Goal: Transaction & Acquisition: Download file/media

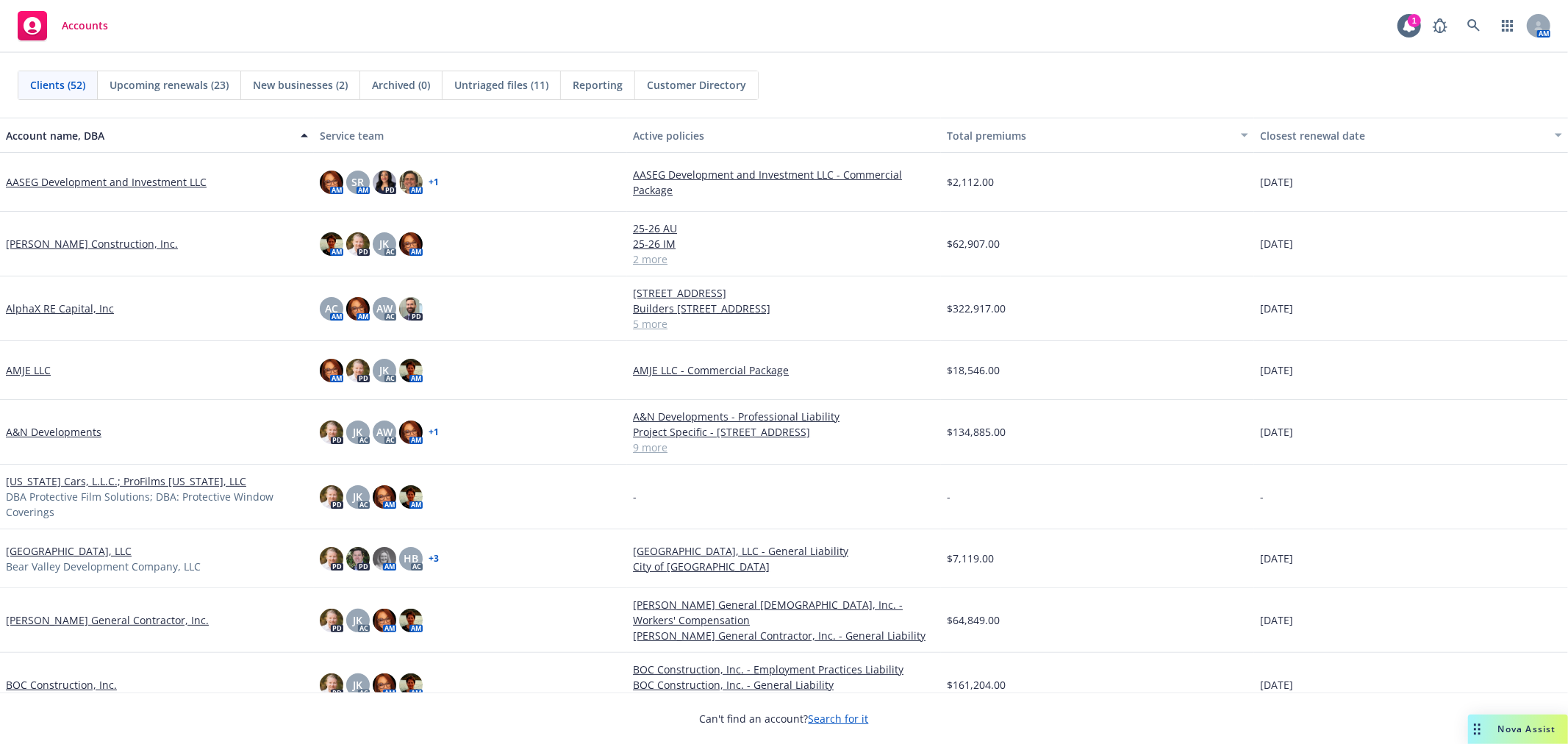
click at [1517, 728] on span "Nova Assist" at bounding box center [1528, 729] width 58 height 13
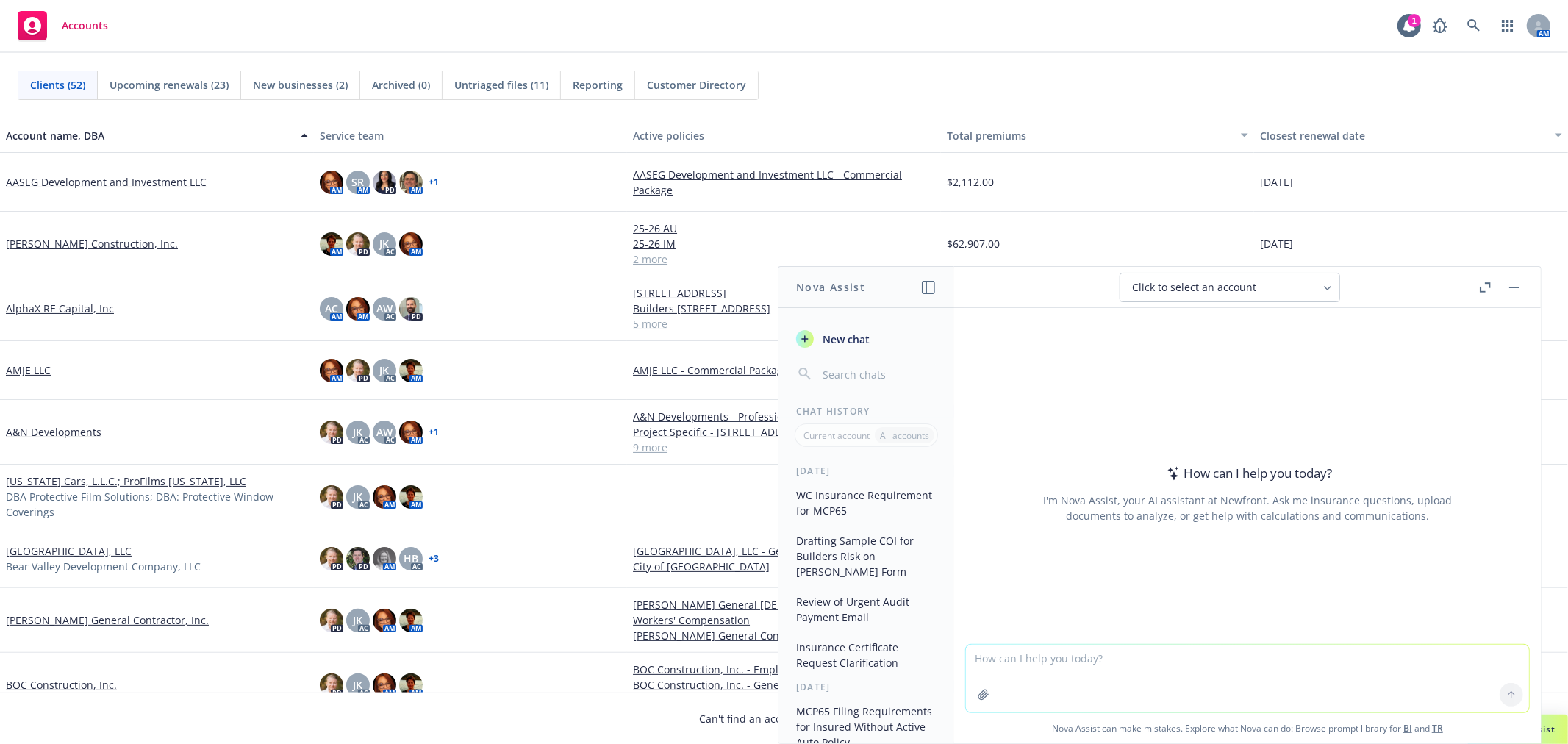
click at [1140, 663] on textarea at bounding box center [1247, 678] width 563 height 67
paste textarea "Hi Ryan, Each account is separate in their system and would require it’s own lo…"
type textarea "reword this email - Hi Ryan, Each account is separate in their system and would…"
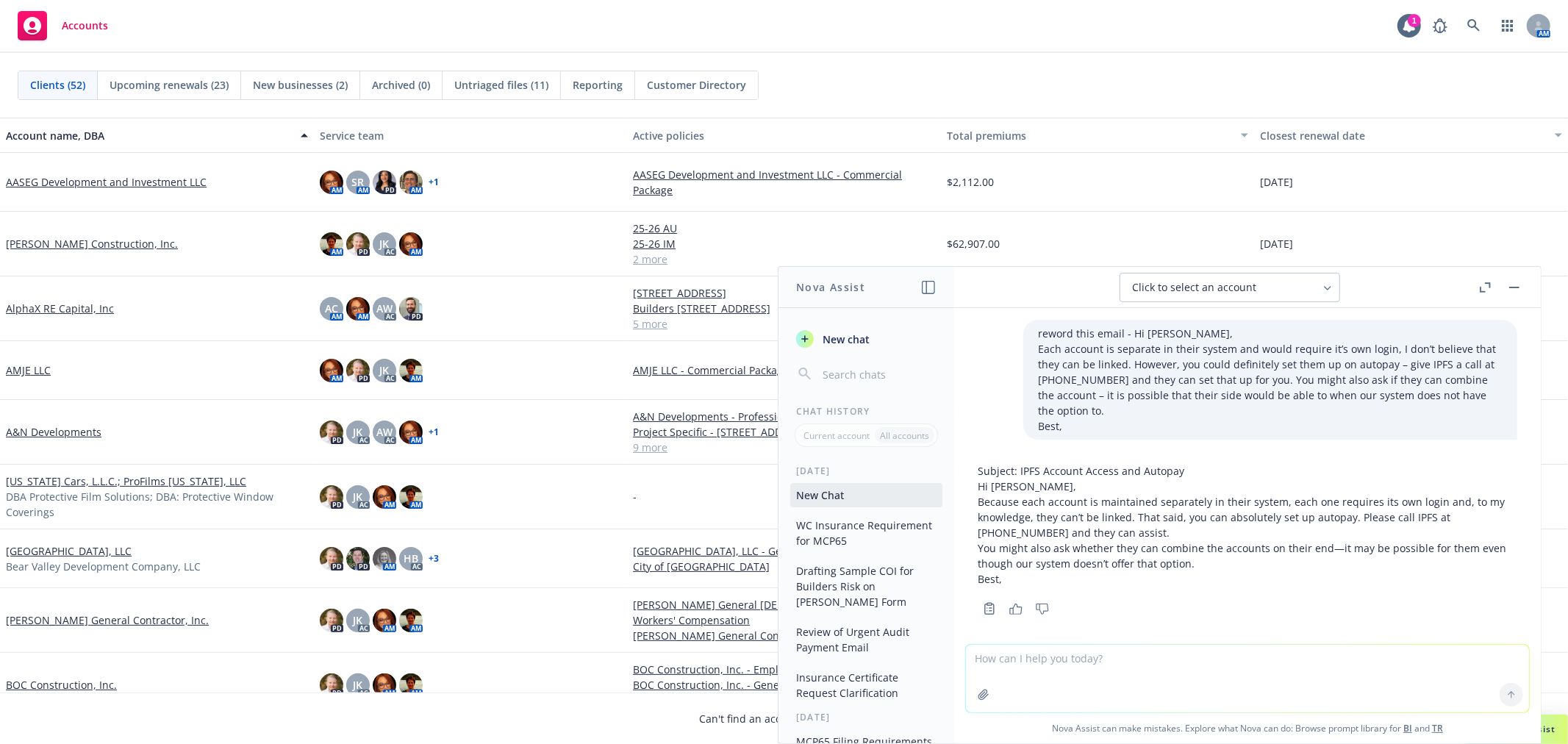
scroll to position [11, 0]
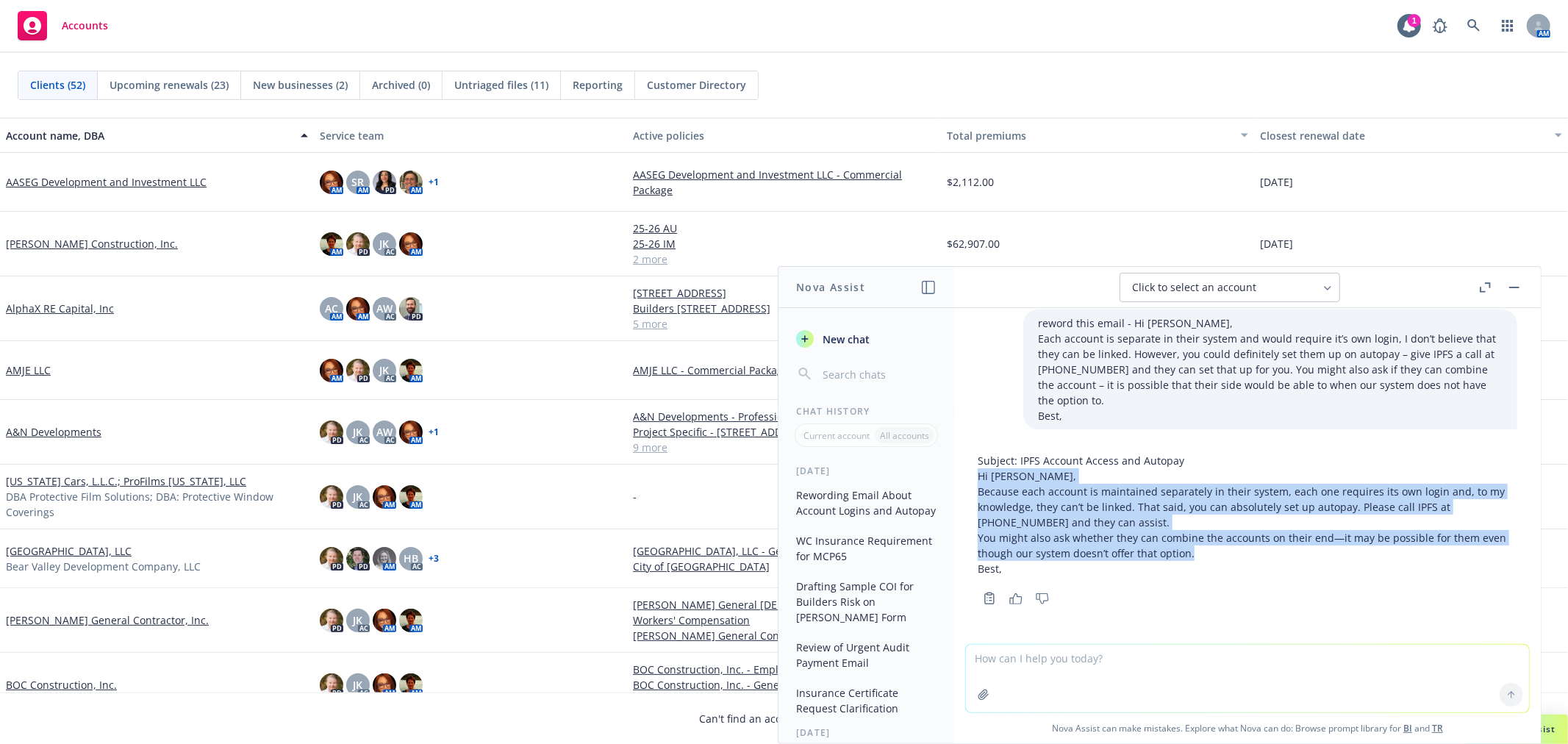
drag, startPoint x: 978, startPoint y: 473, endPoint x: 1206, endPoint y: 553, distance: 241.6
click at [1206, 553] on div "Subject: IPFS Account Access and Autopay Hi Ryan, Because each account is maint…" at bounding box center [1247, 515] width 540 height 123
copy div "Hi Ryan, Because each account is maintained separately in their system, each on…"
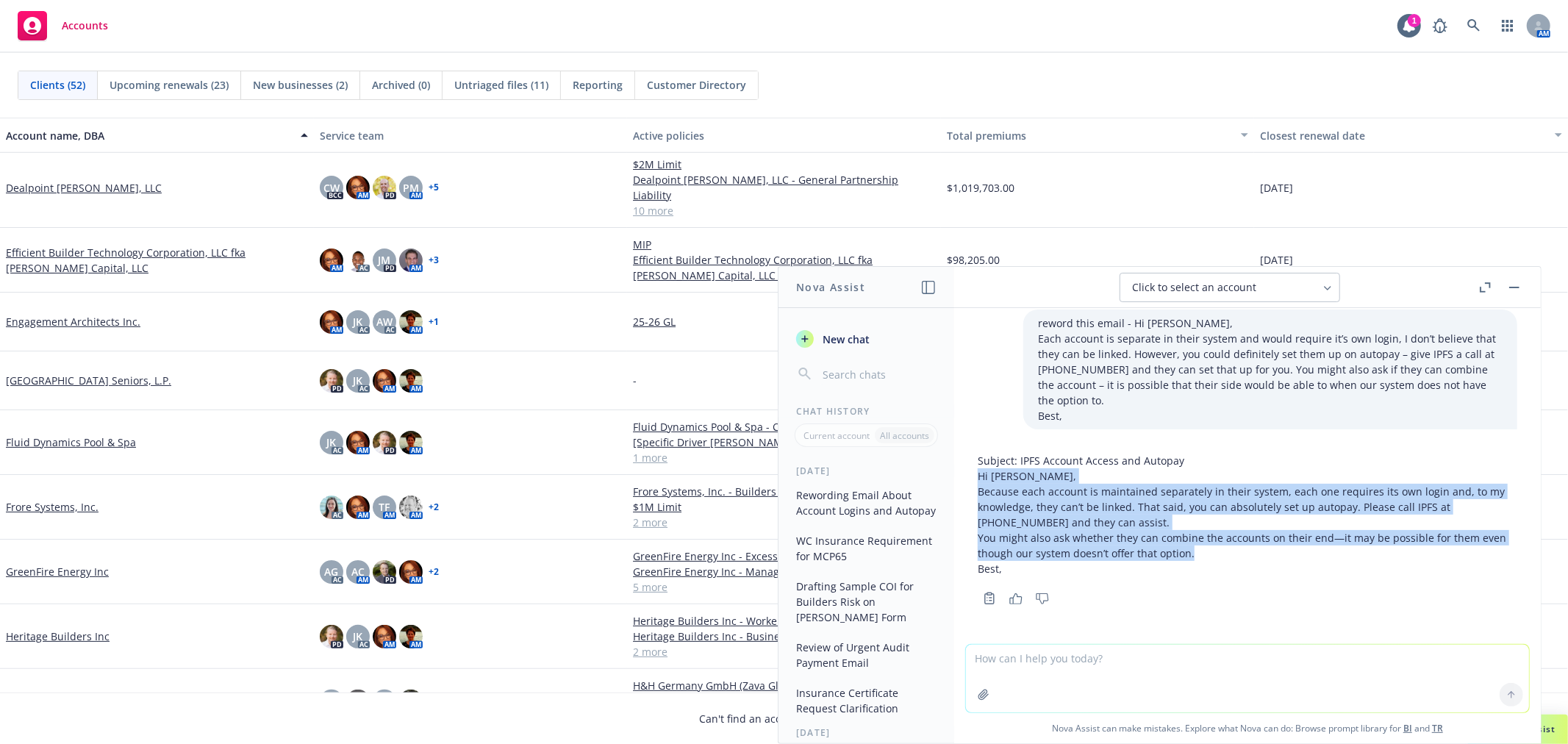
scroll to position [898, 0]
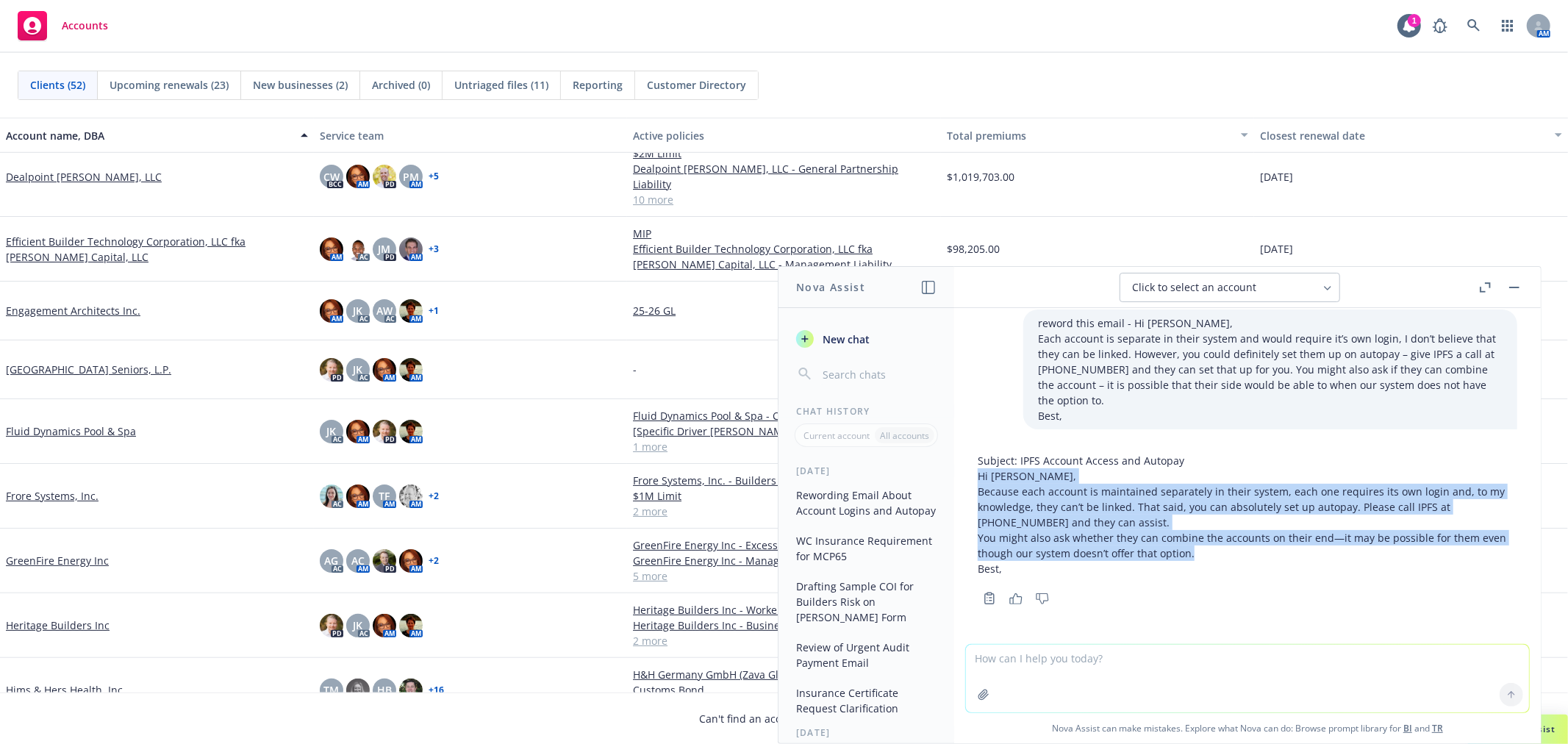
click at [1516, 283] on button "button" at bounding box center [1514, 287] width 17 height 17
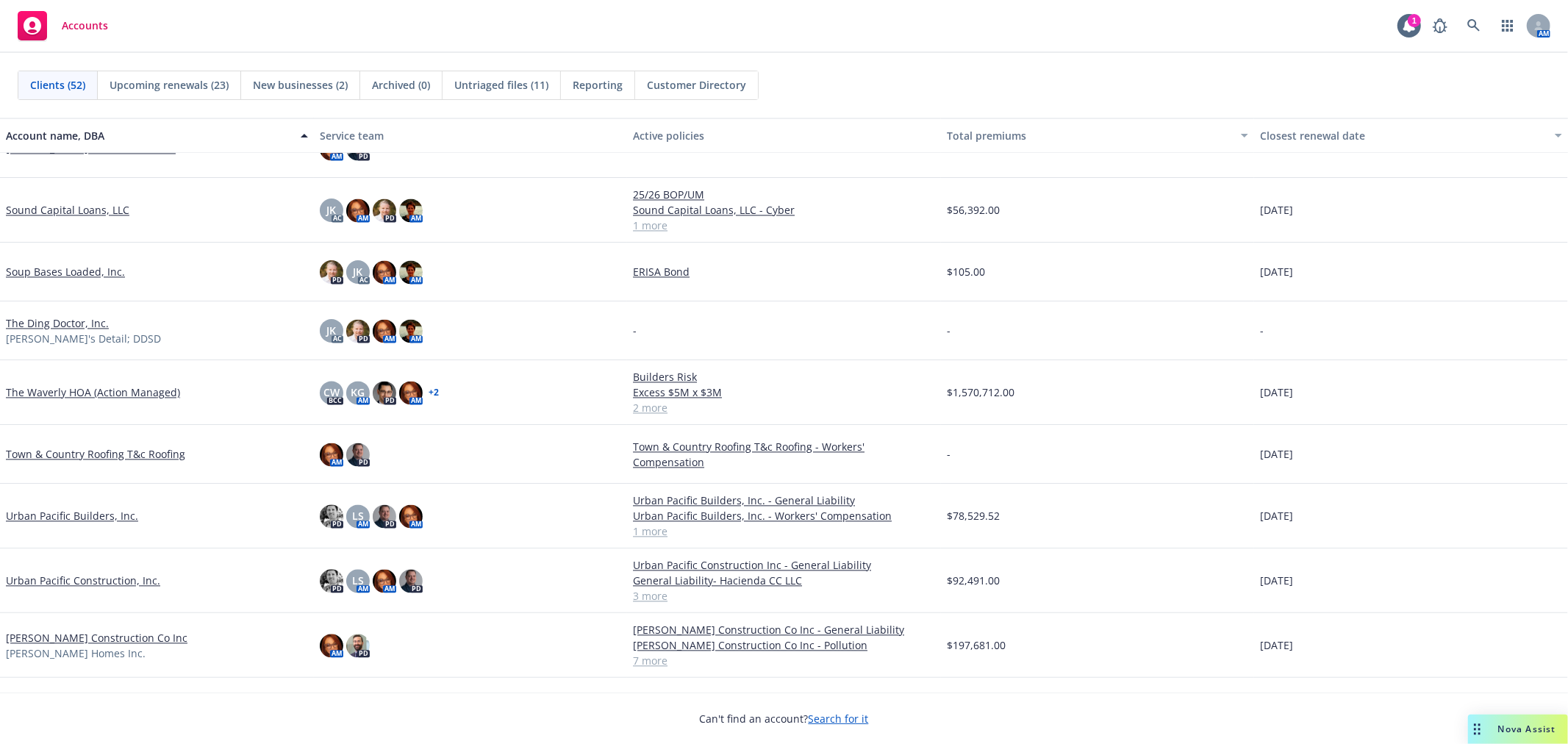
scroll to position [2548, 0]
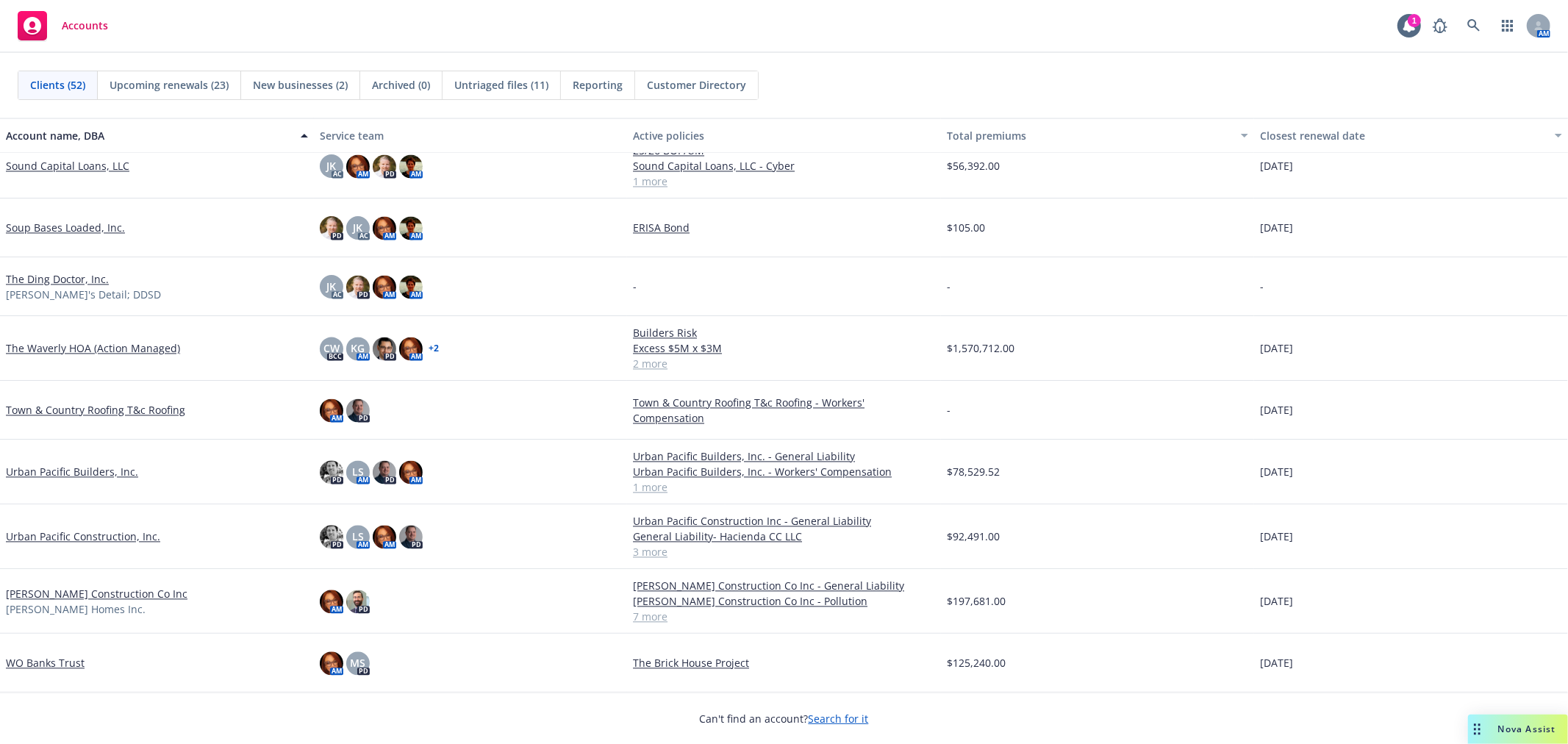
click at [79, 470] on link "Urban Pacific Builders, Inc." at bounding box center [71, 471] width 132 height 15
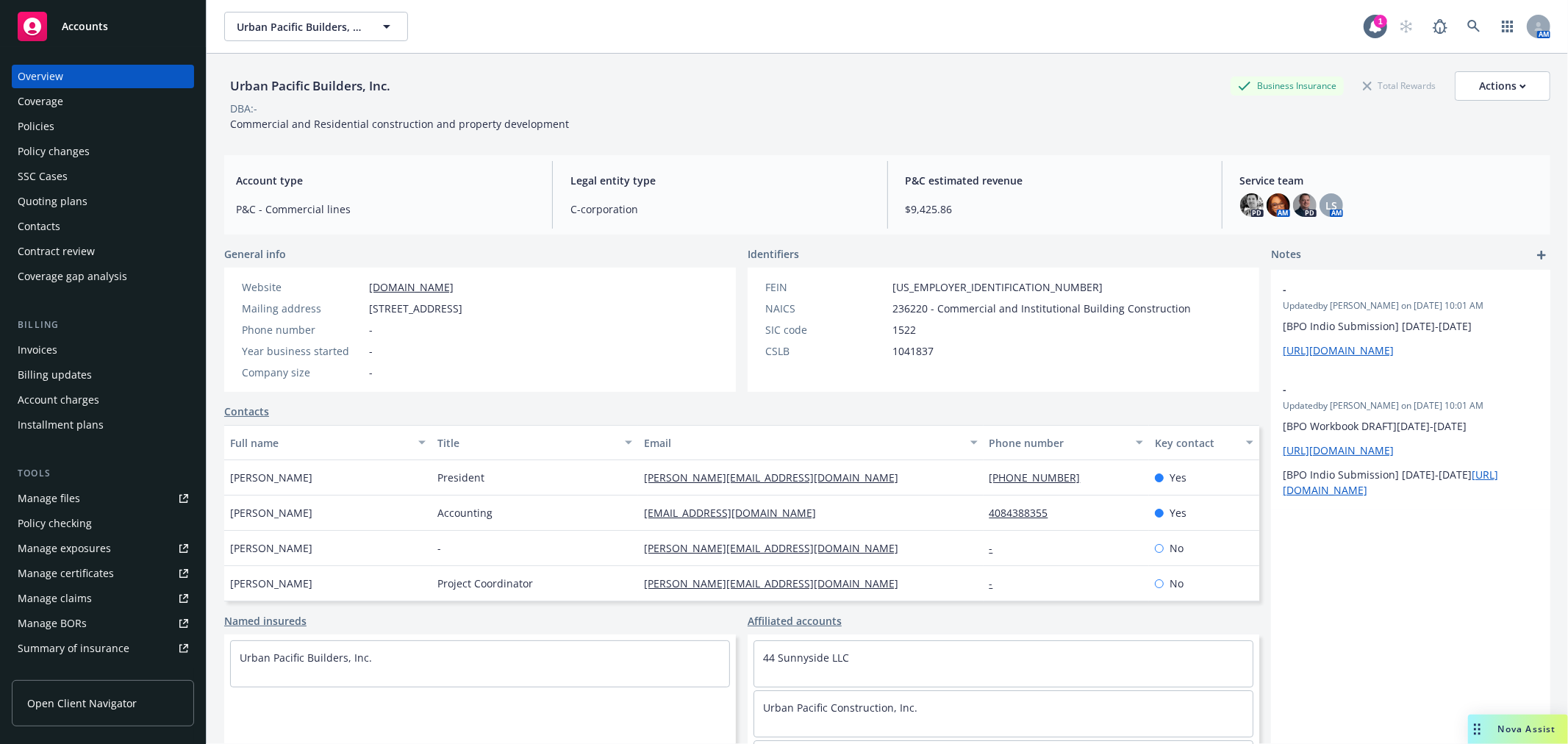
click at [75, 500] on div "Manage files" at bounding box center [48, 498] width 63 height 23
click at [111, 24] on div "Accounts" at bounding box center [102, 26] width 171 height 30
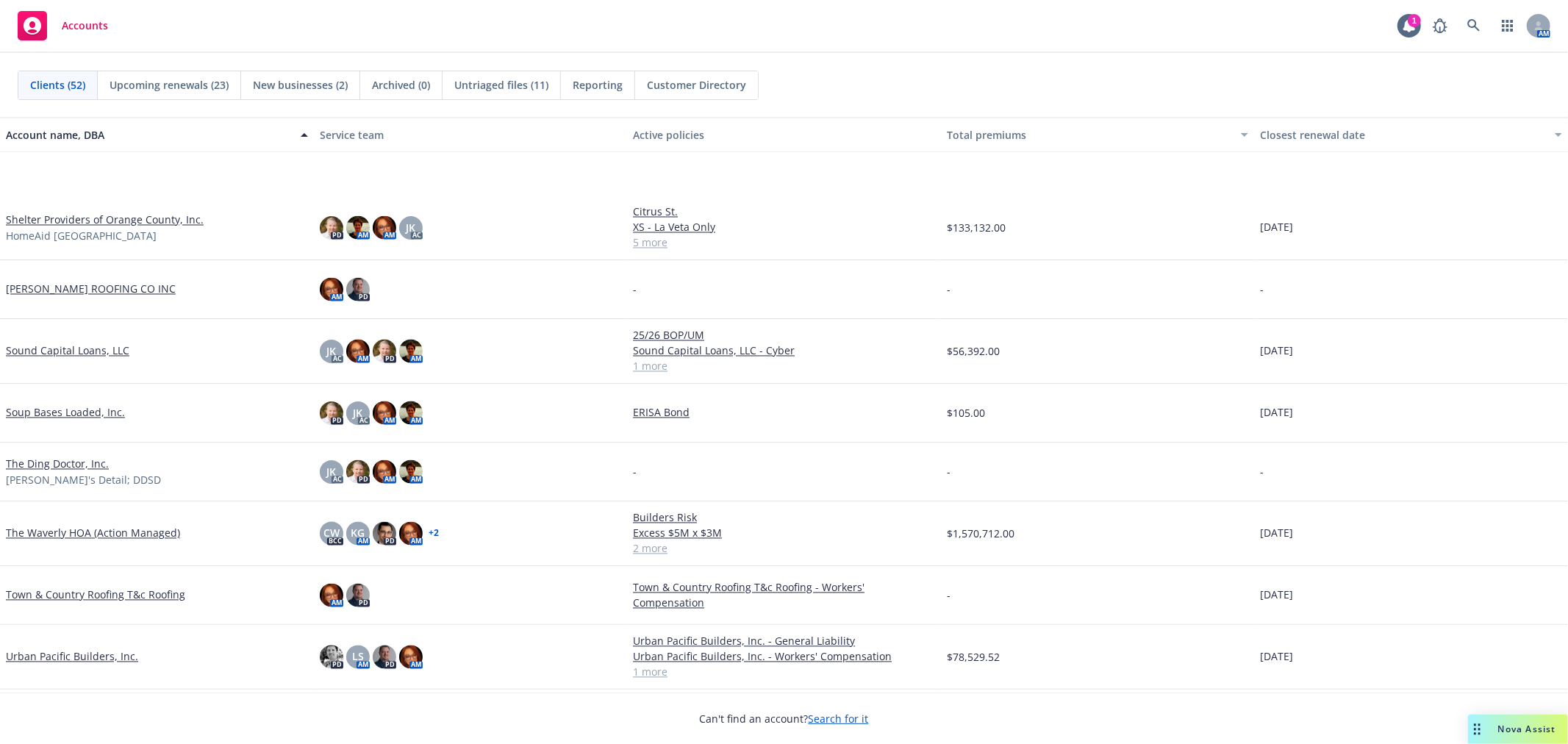
scroll to position [2548, 0]
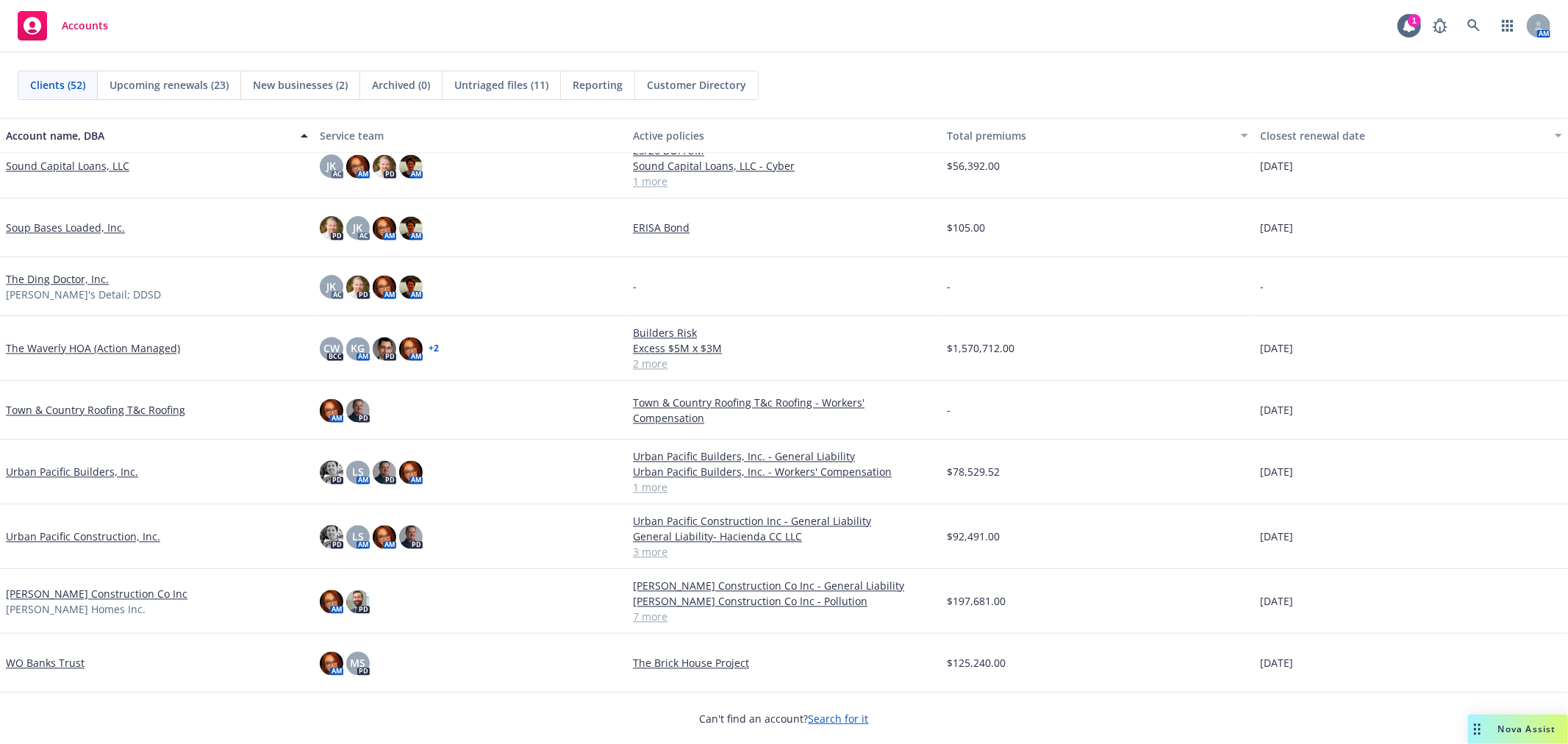
click at [87, 539] on link "Urban Pacific Construction, Inc." at bounding box center [83, 536] width 154 height 15
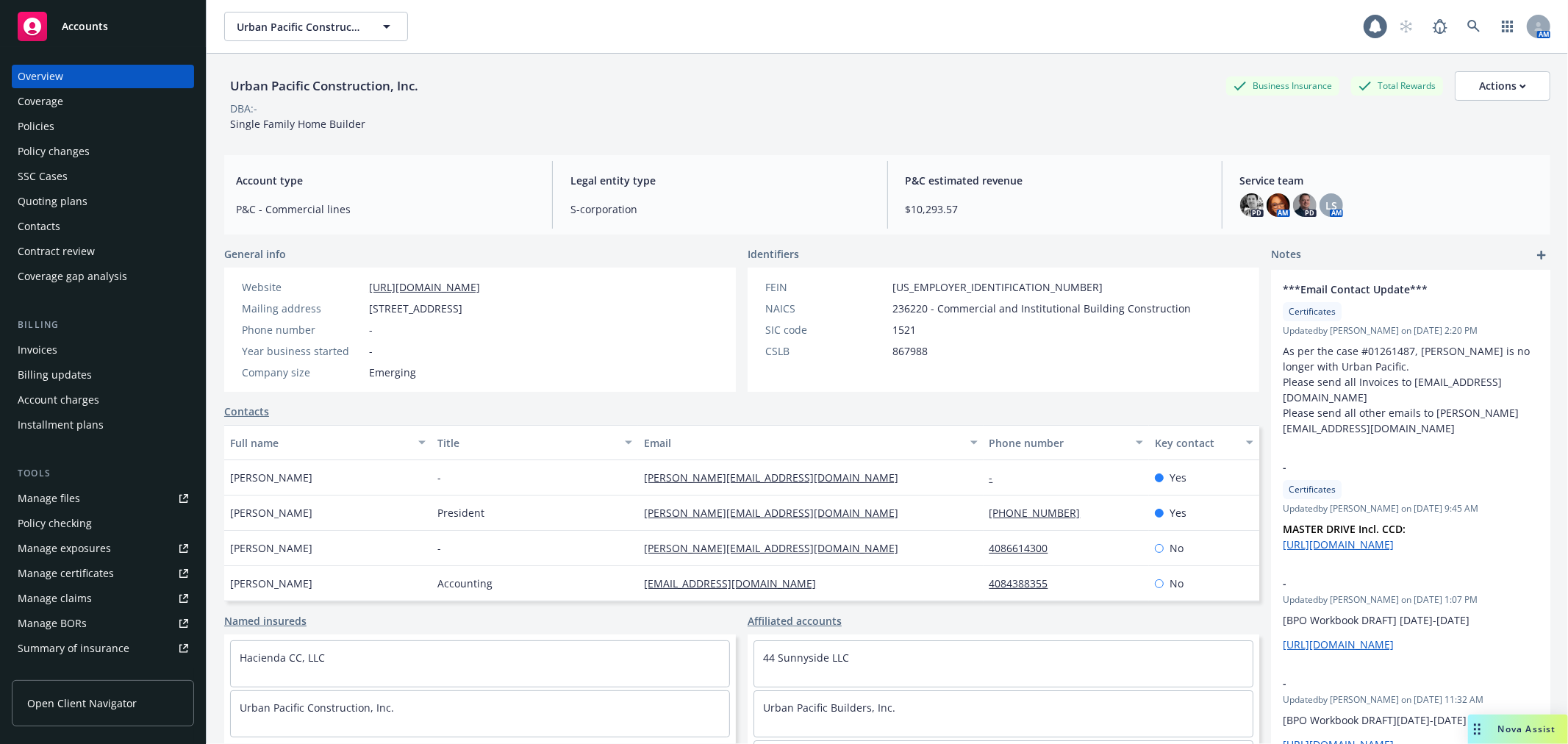
click at [69, 495] on div "Manage files" at bounding box center [48, 498] width 63 height 23
click at [1502, 729] on span "Nova Assist" at bounding box center [1528, 729] width 58 height 13
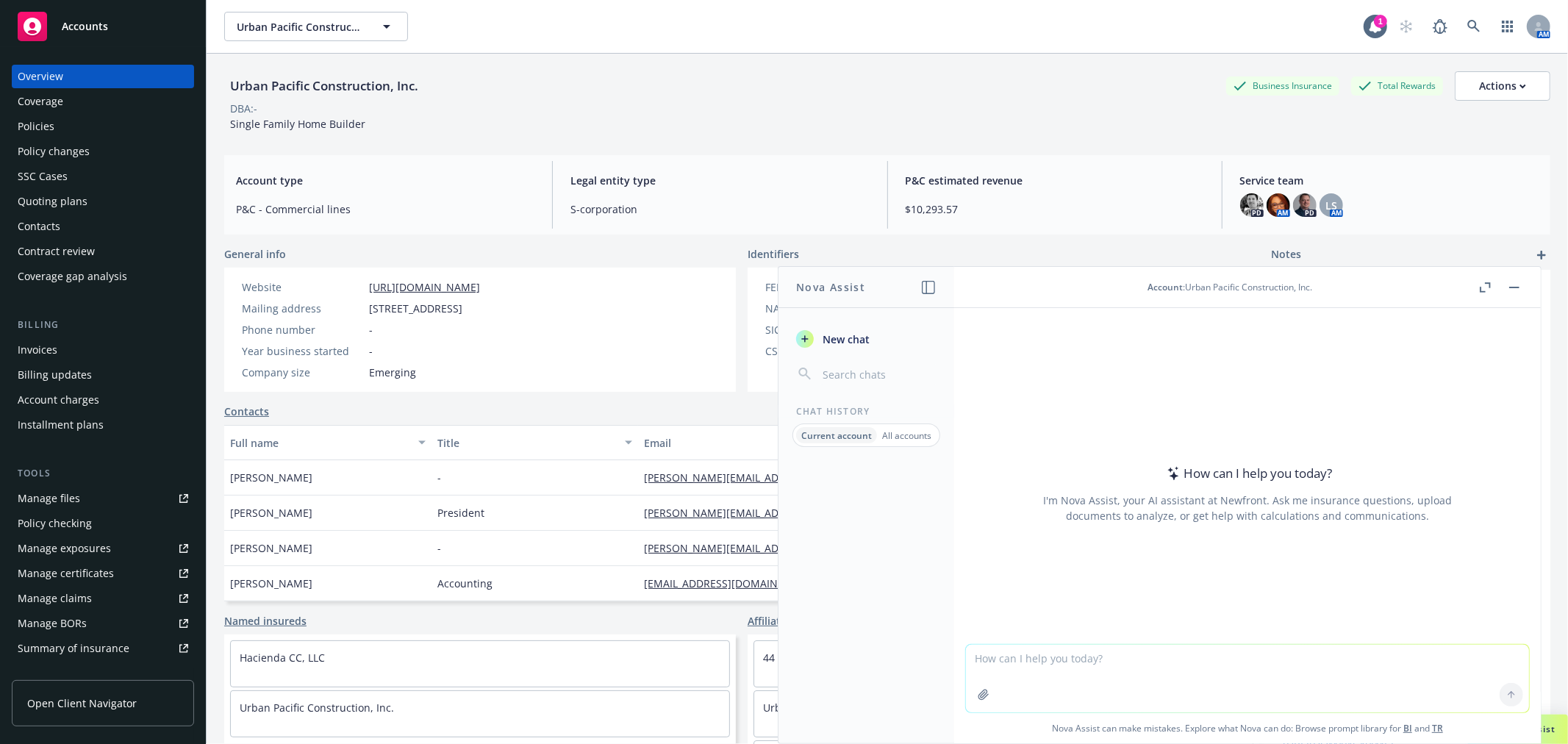
click at [96, 25] on span "Accounts" at bounding box center [85, 26] width 46 height 12
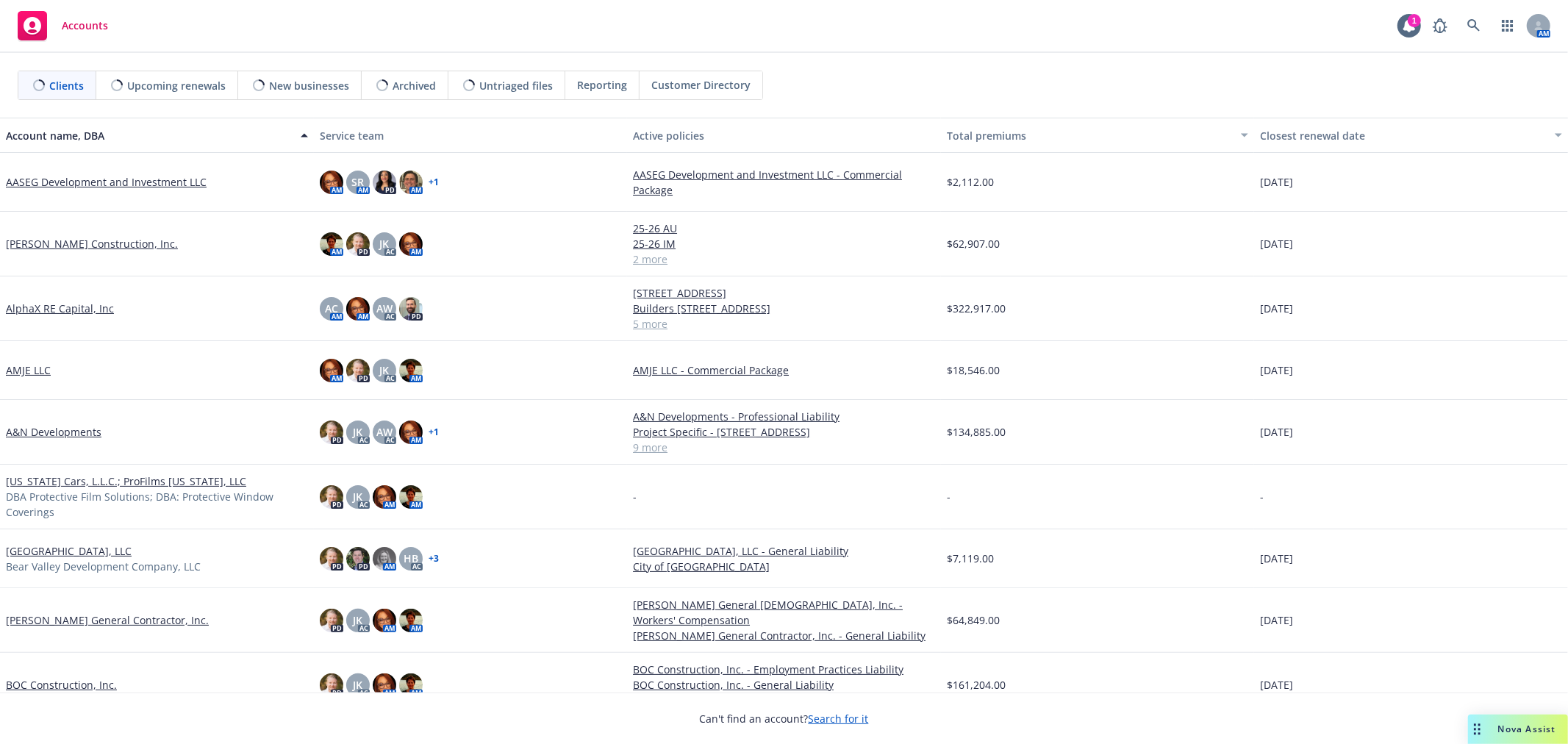
click at [1517, 731] on span "Nova Assist" at bounding box center [1528, 729] width 58 height 13
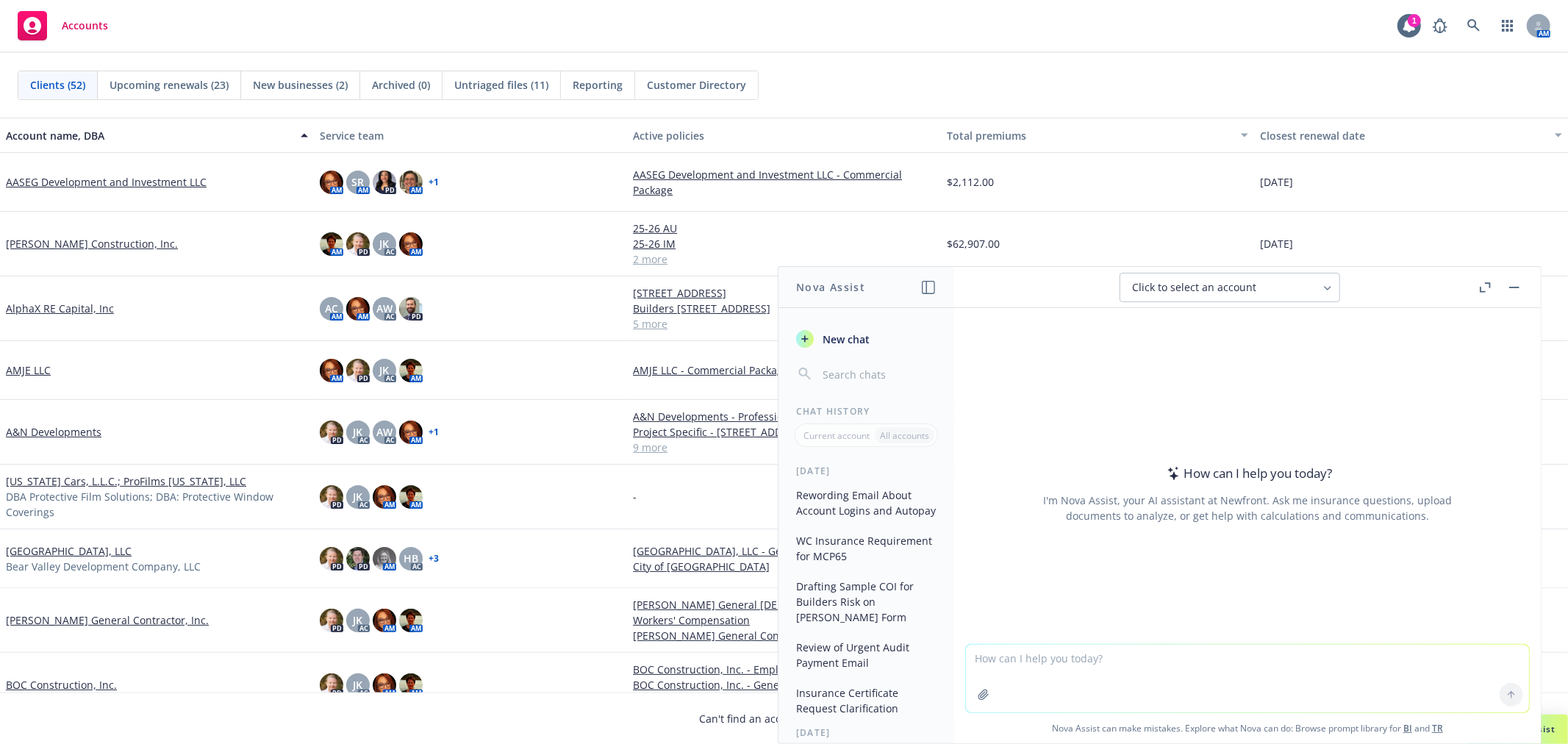
click at [1132, 664] on textarea at bounding box center [1247, 678] width 563 height 67
type textarea "how do you email to a fax #?"
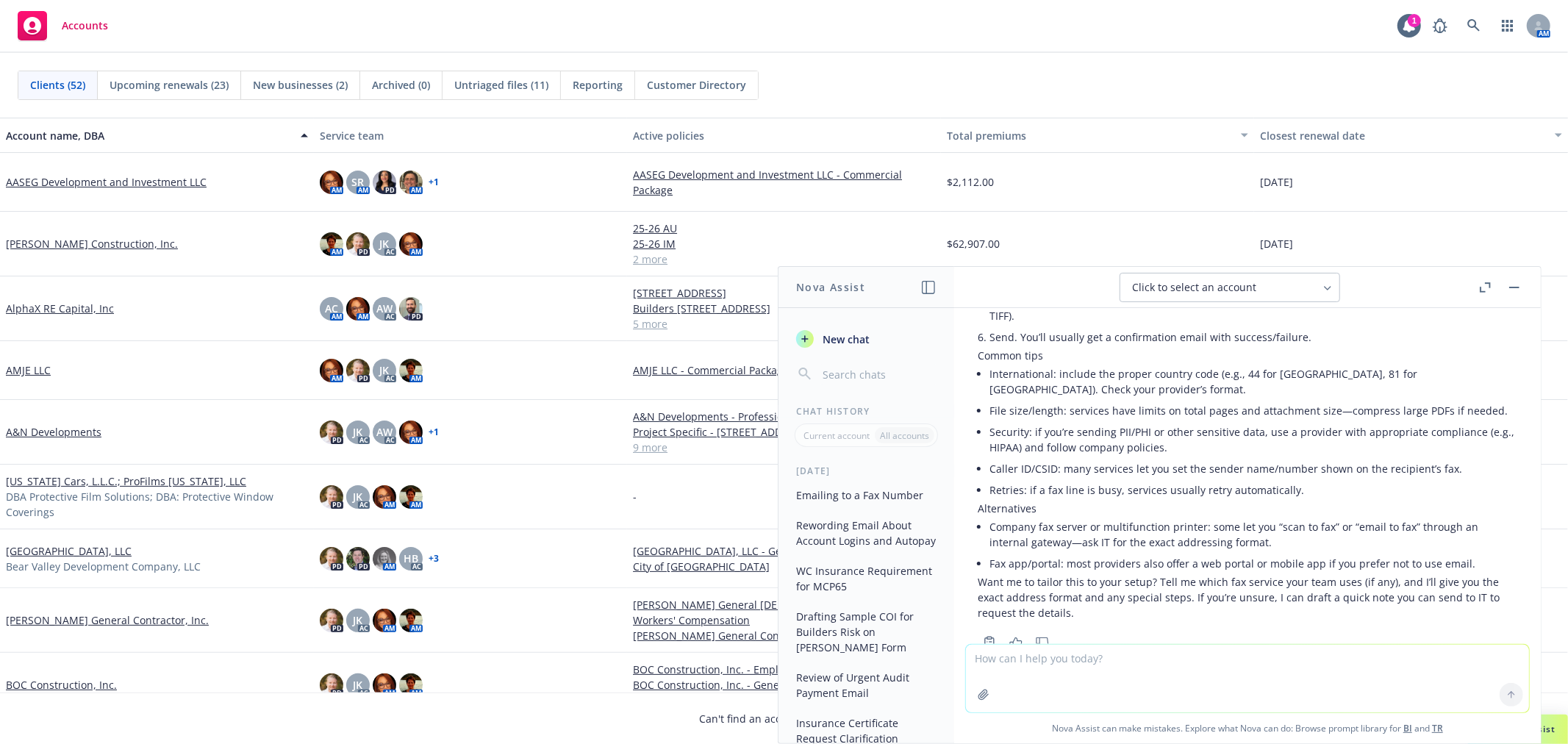
scroll to position [378, 0]
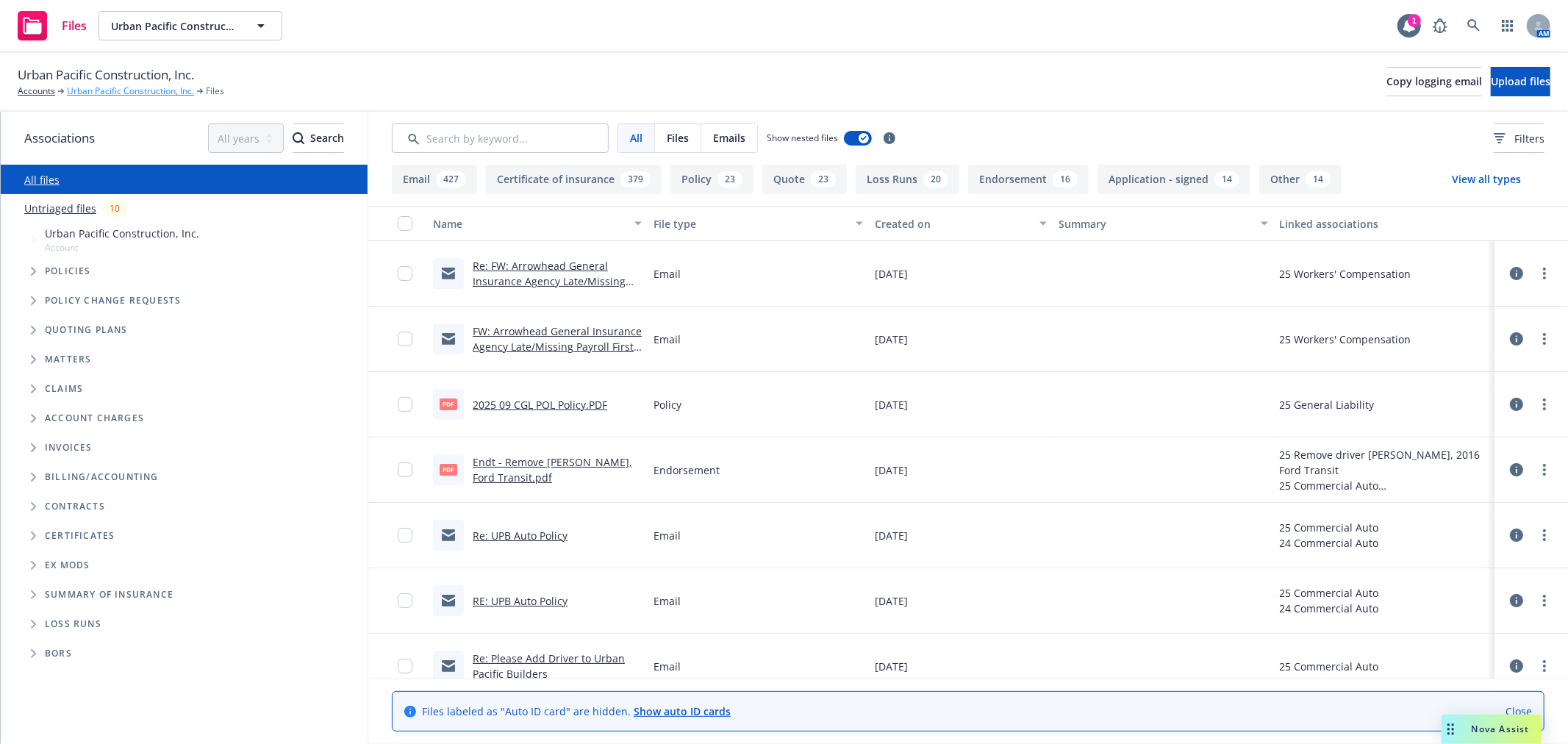
click at [120, 91] on link "Urban Pacific Construction, Inc." at bounding box center [130, 92] width 127 height 13
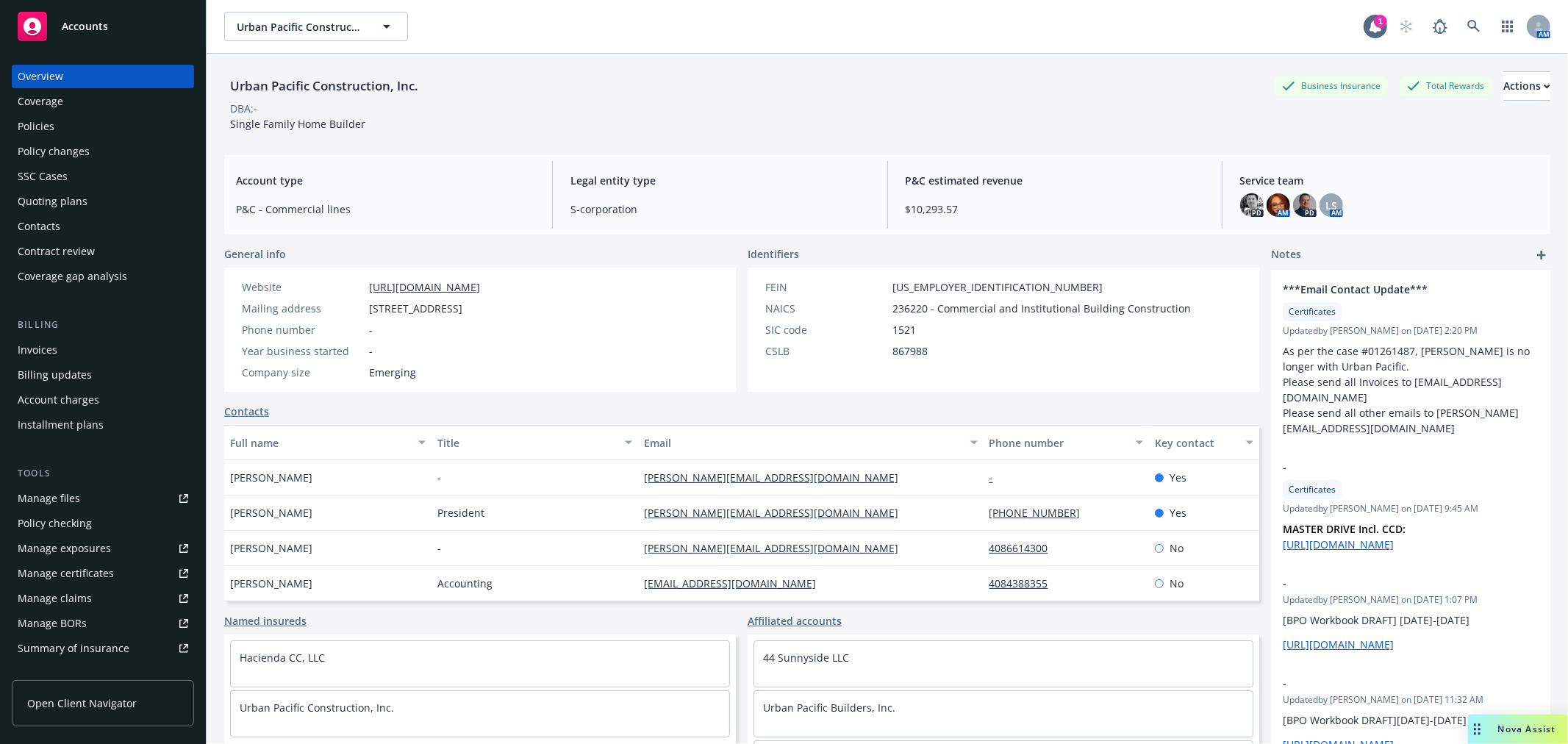
click at [62, 127] on div "Policies" at bounding box center [102, 126] width 171 height 23
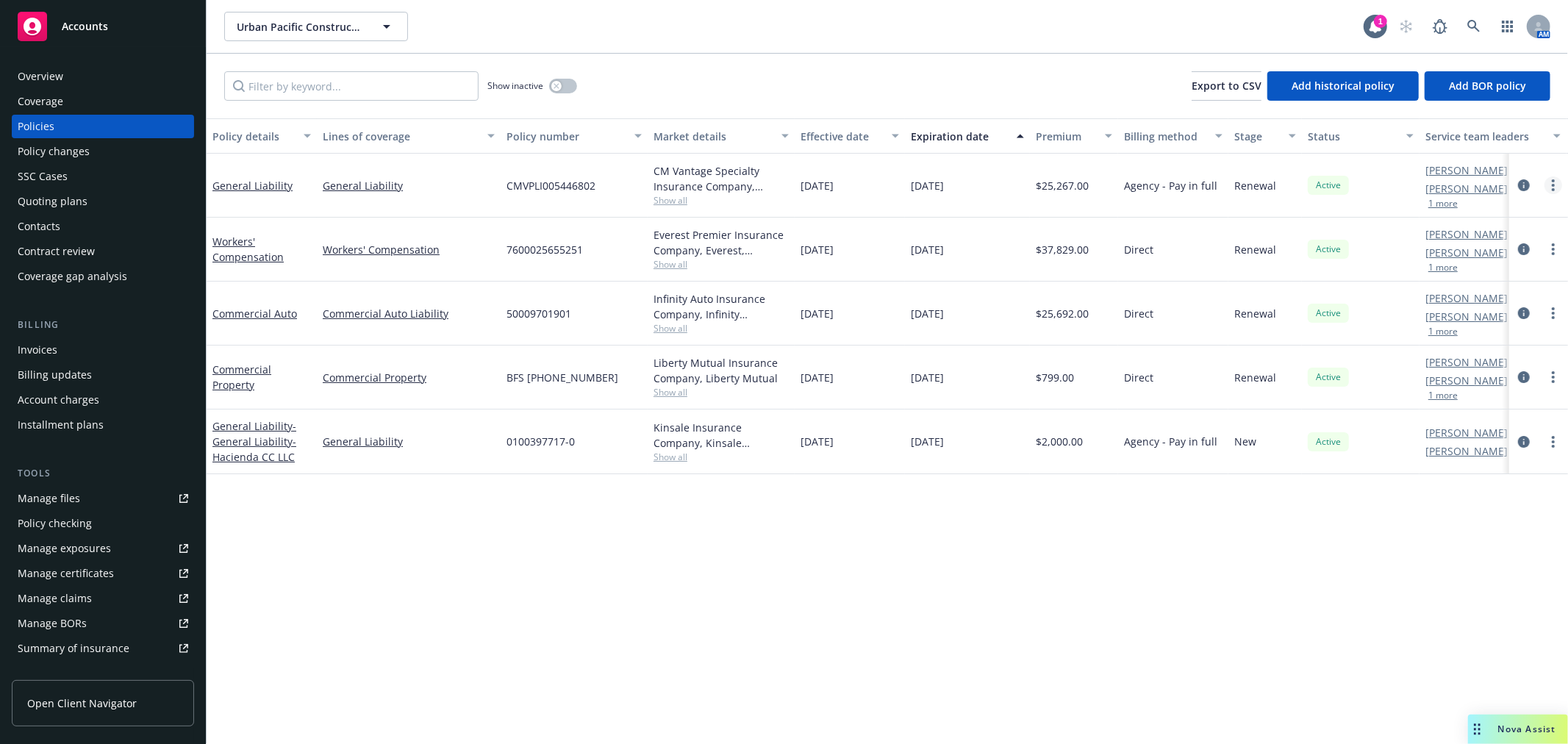
click at [1557, 181] on link "more" at bounding box center [1554, 185] width 17 height 17
drag, startPoint x: 1487, startPoint y: 391, endPoint x: 929, endPoint y: 281, distance: 568.7
click at [1487, 391] on link "Copy logging email" at bounding box center [1475, 391] width 173 height 30
click at [107, 30] on div "Accounts" at bounding box center [102, 26] width 171 height 30
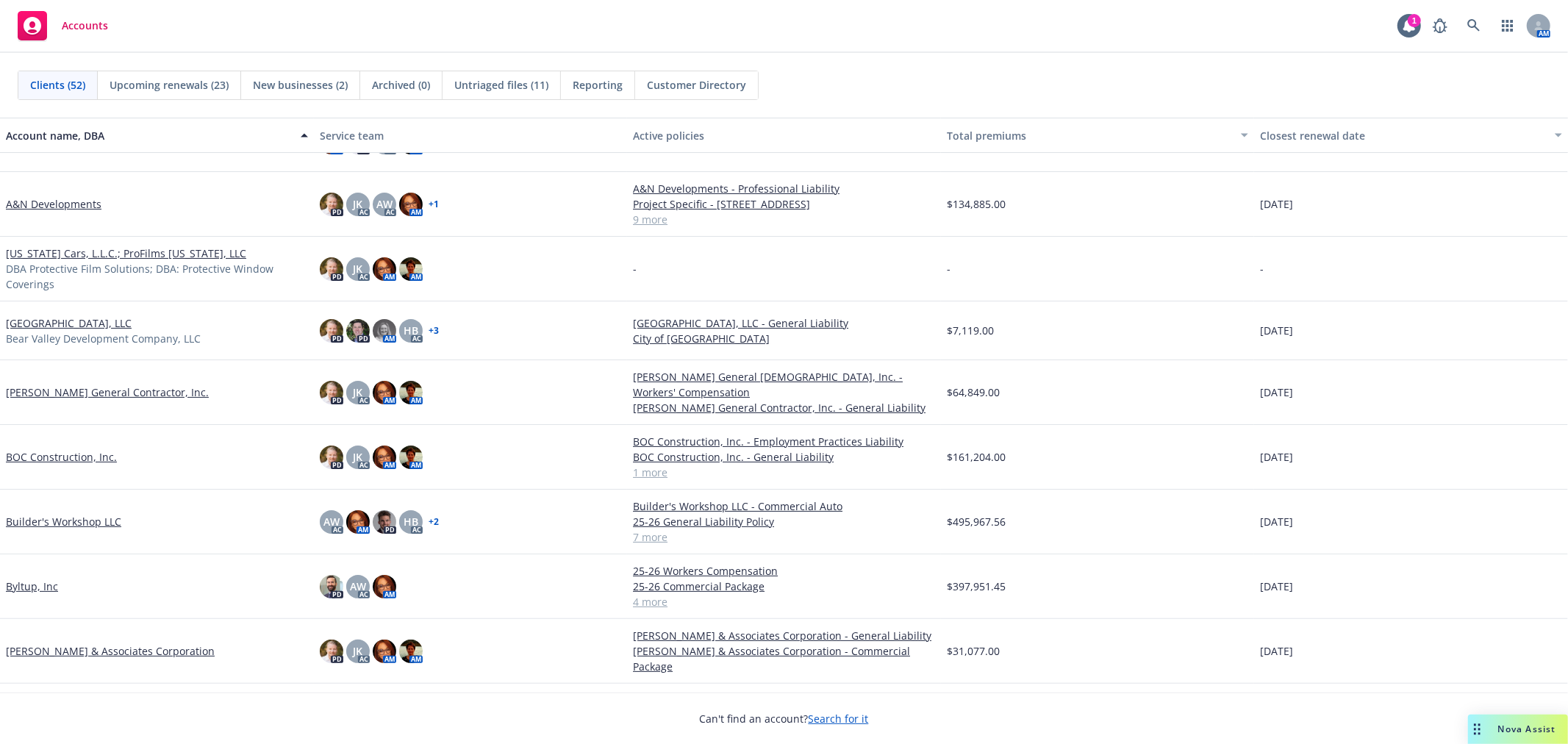
scroll to position [245, 0]
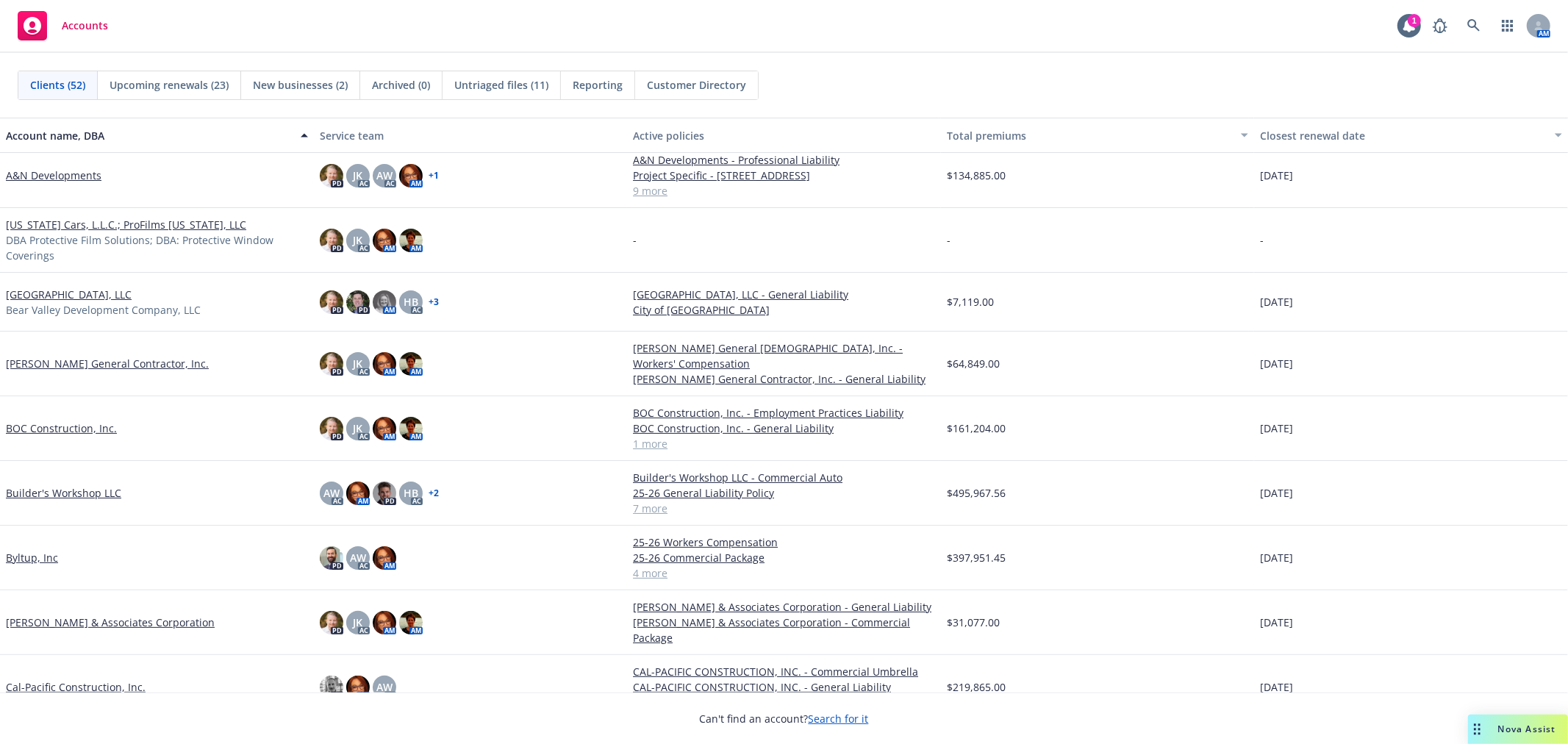
click at [112, 627] on link "[PERSON_NAME] & Associates Corporation" at bounding box center [110, 623] width 209 height 15
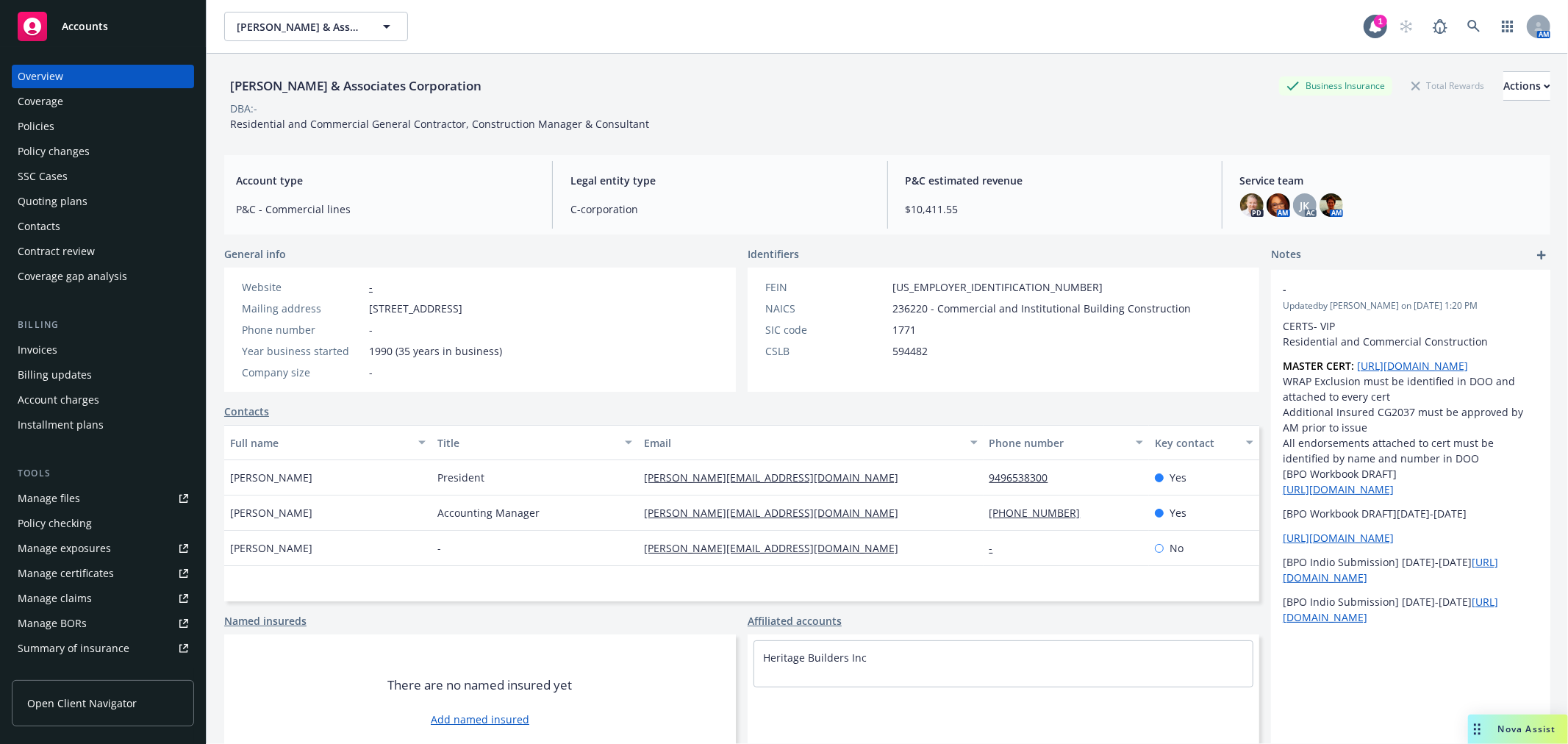
click at [63, 493] on div "Manage files" at bounding box center [48, 498] width 63 height 23
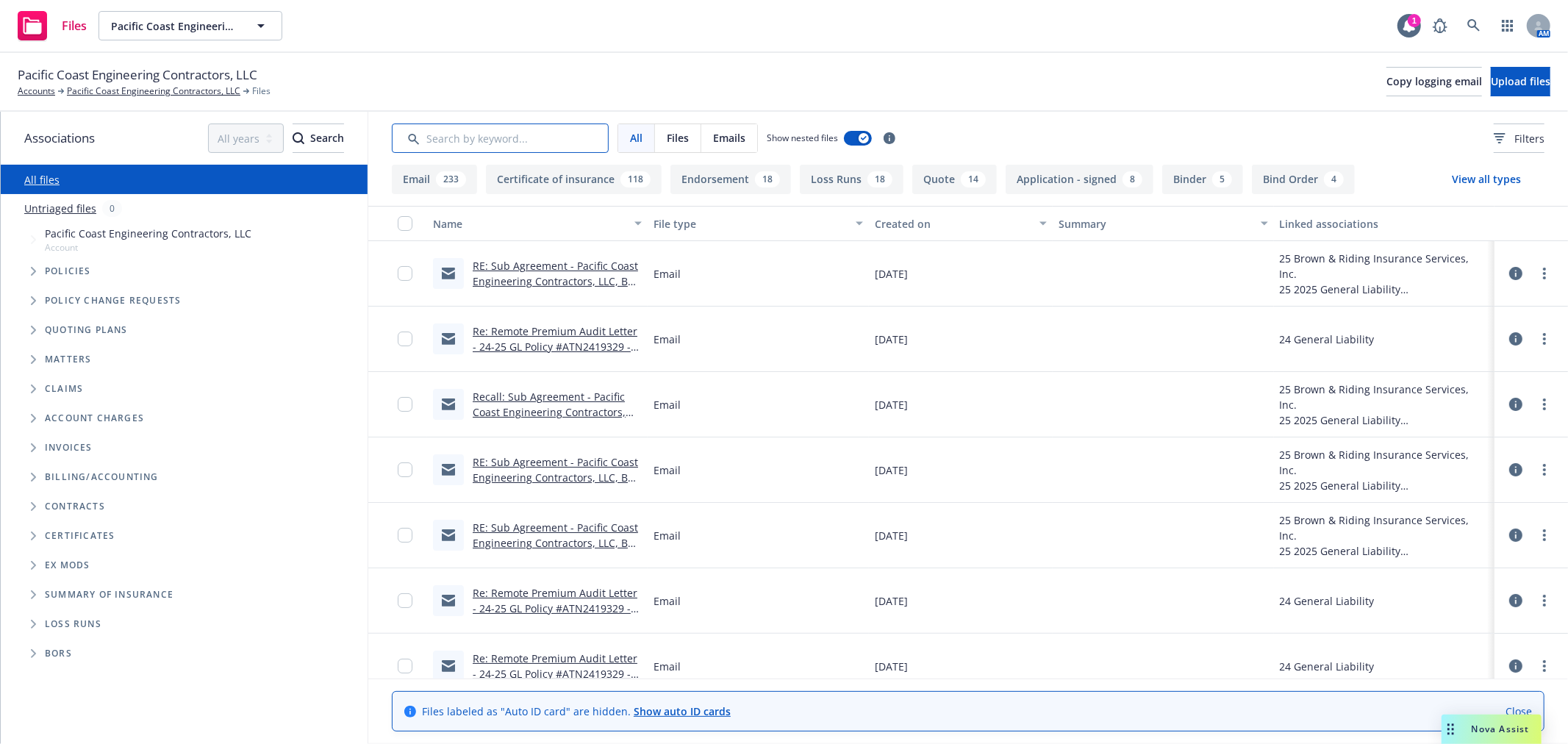
click at [495, 135] on input "Search by keyword..." at bounding box center [500, 138] width 217 height 30
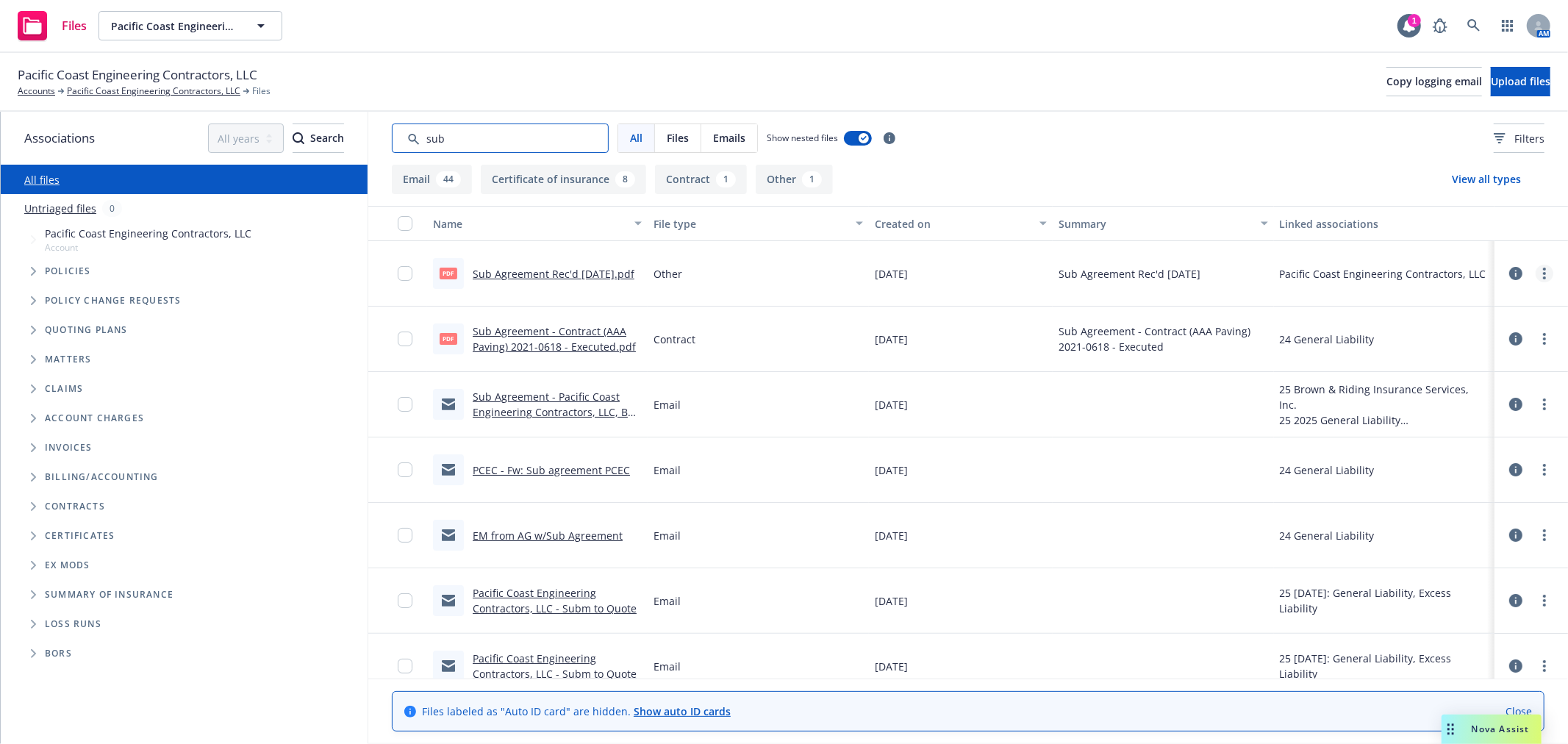
type input "sub"
click at [1543, 272] on icon "more" at bounding box center [1544, 274] width 3 height 12
click at [1476, 333] on link "Download" at bounding box center [1467, 332] width 146 height 30
drag, startPoint x: 38, startPoint y: 90, endPoint x: 68, endPoint y: 106, distance: 34.0
click at [38, 90] on link "Accounts" at bounding box center [36, 92] width 38 height 13
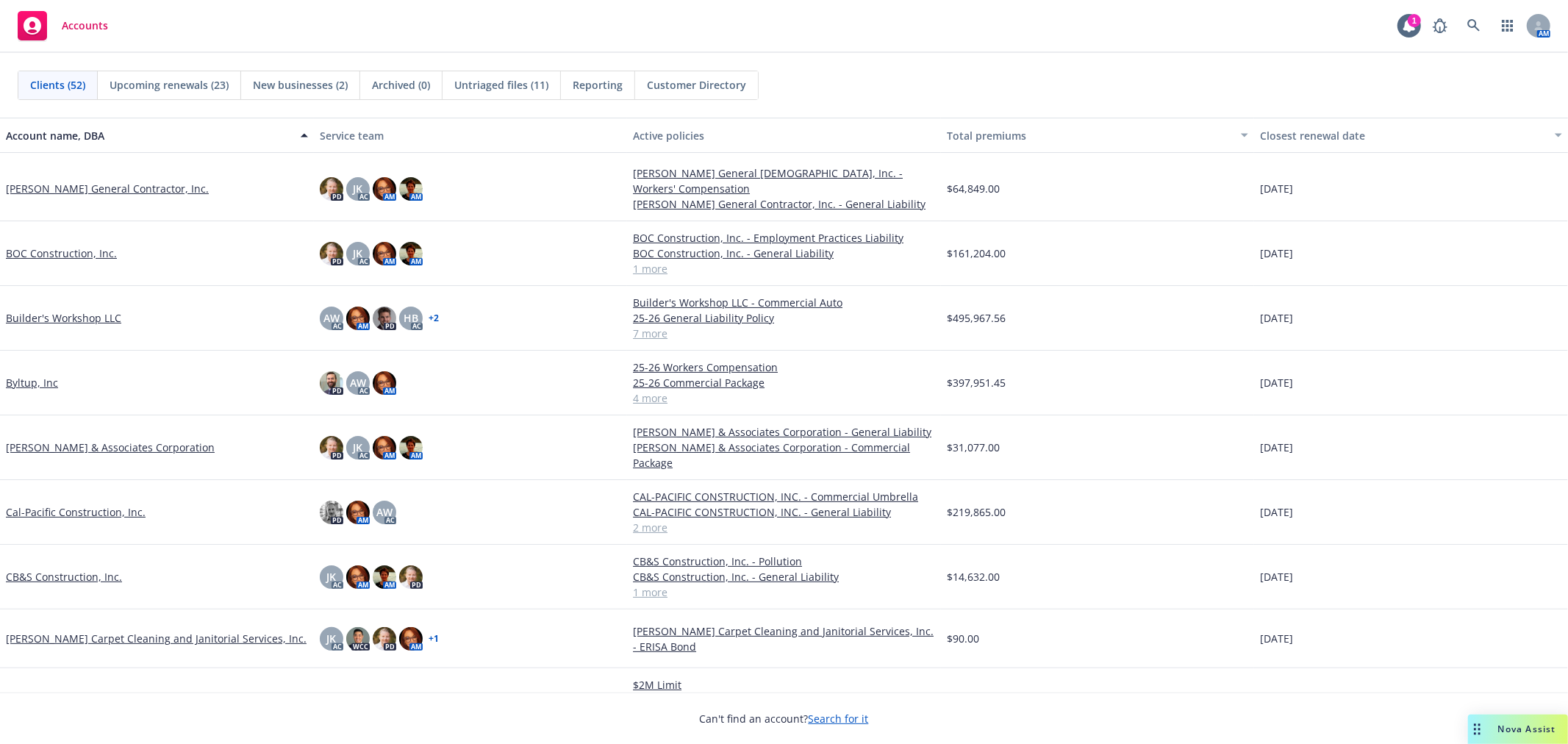
scroll to position [490, 0]
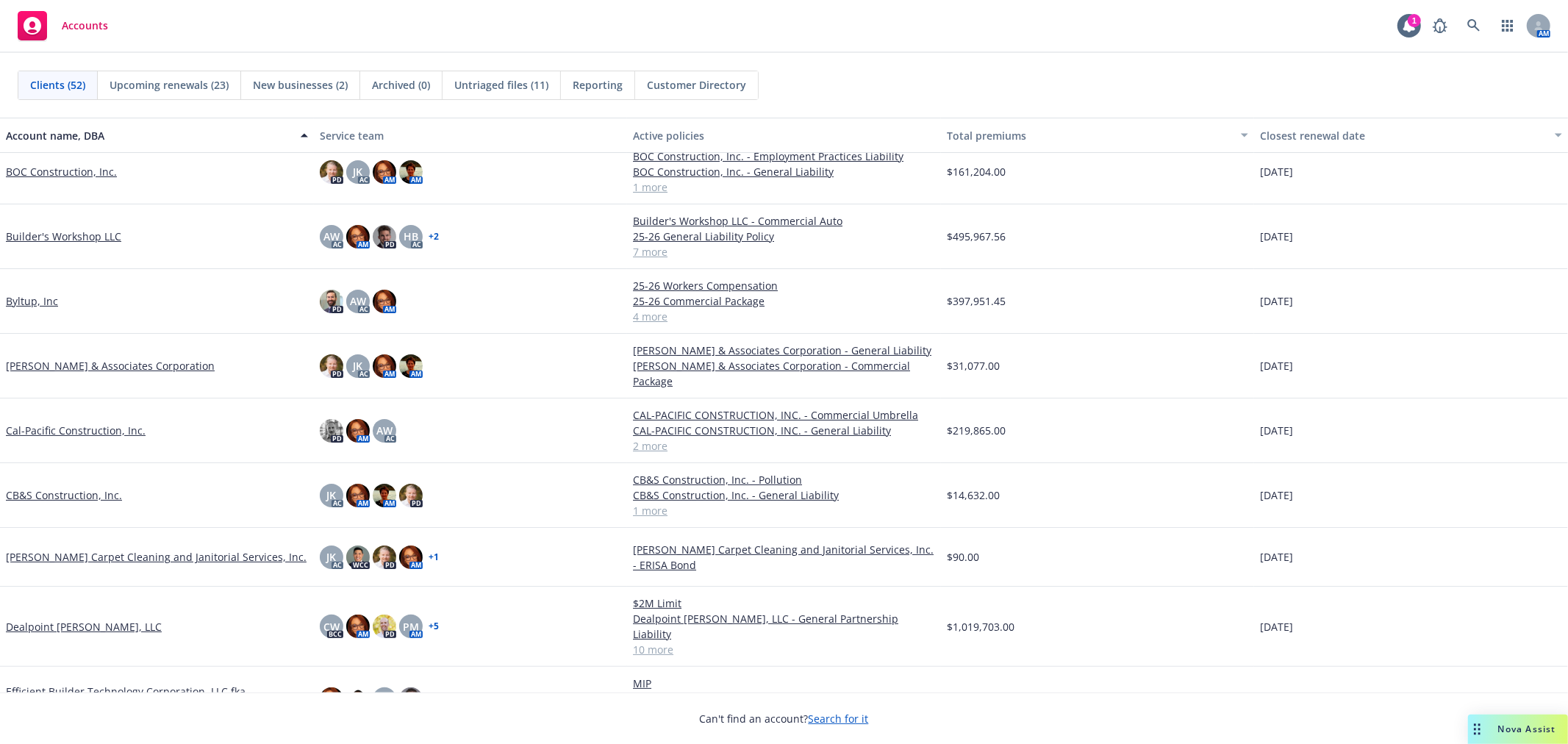
click at [68, 491] on link "CB&S Construction, Inc." at bounding box center [64, 495] width 117 height 15
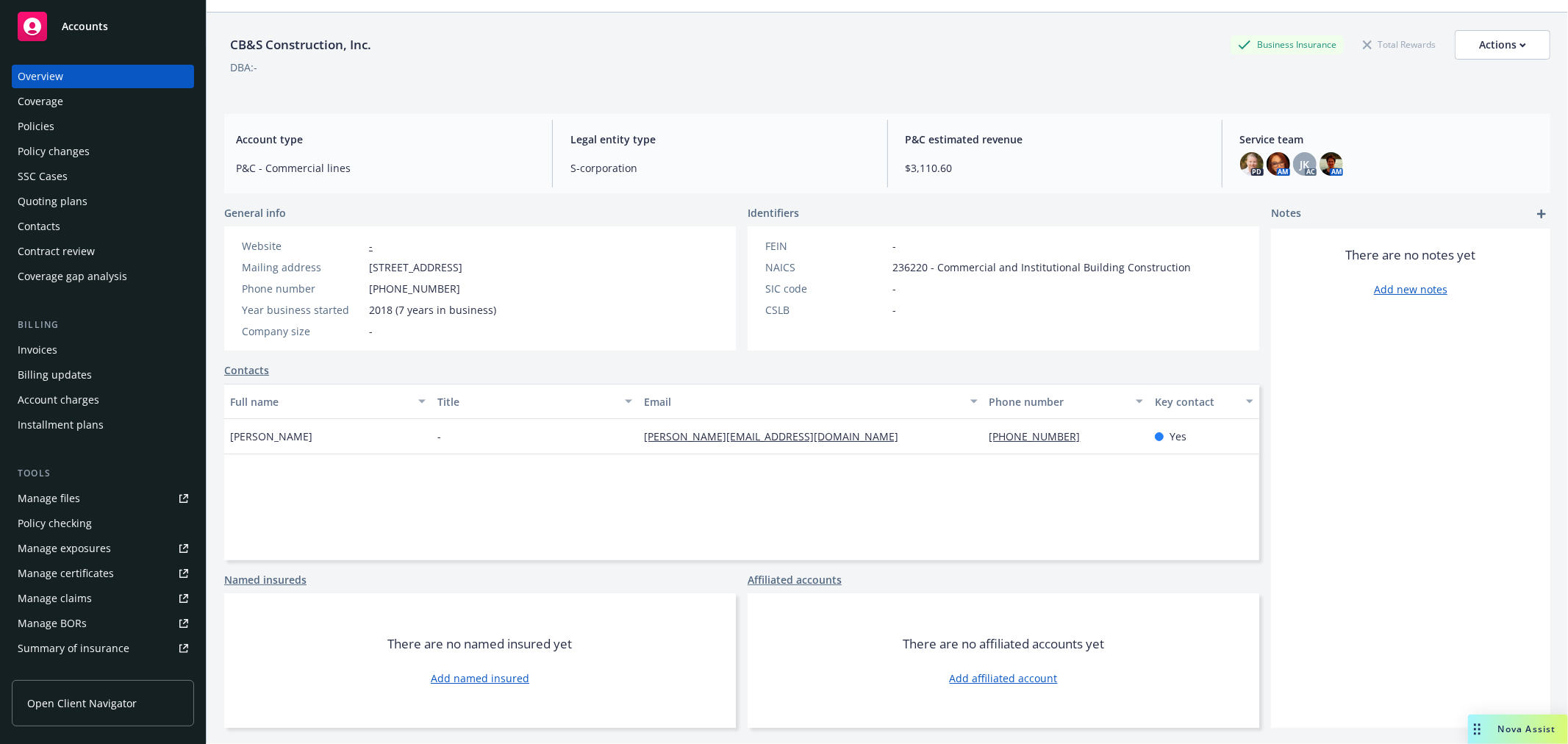
scroll to position [54, 0]
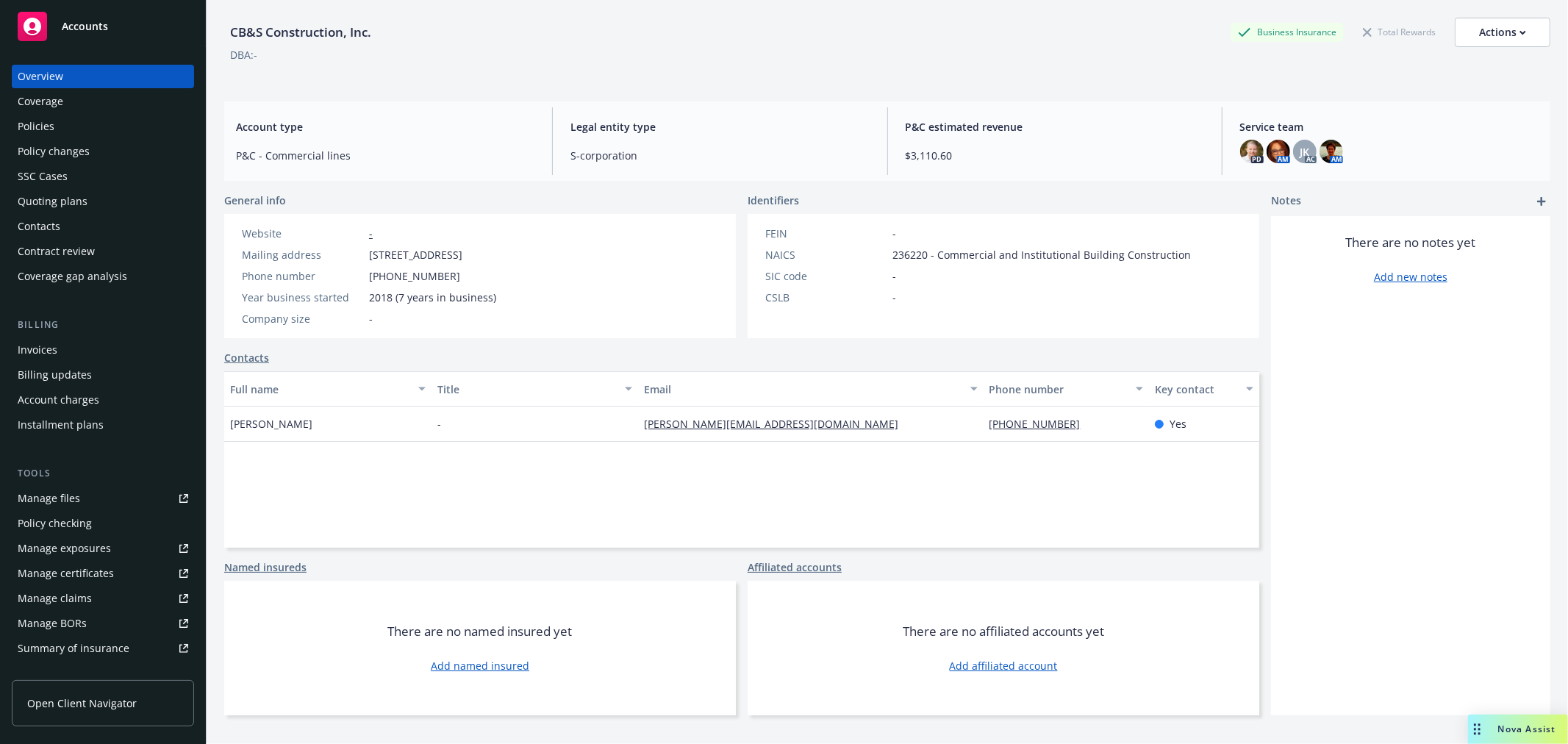
click at [93, 126] on div "Policies" at bounding box center [102, 126] width 171 height 23
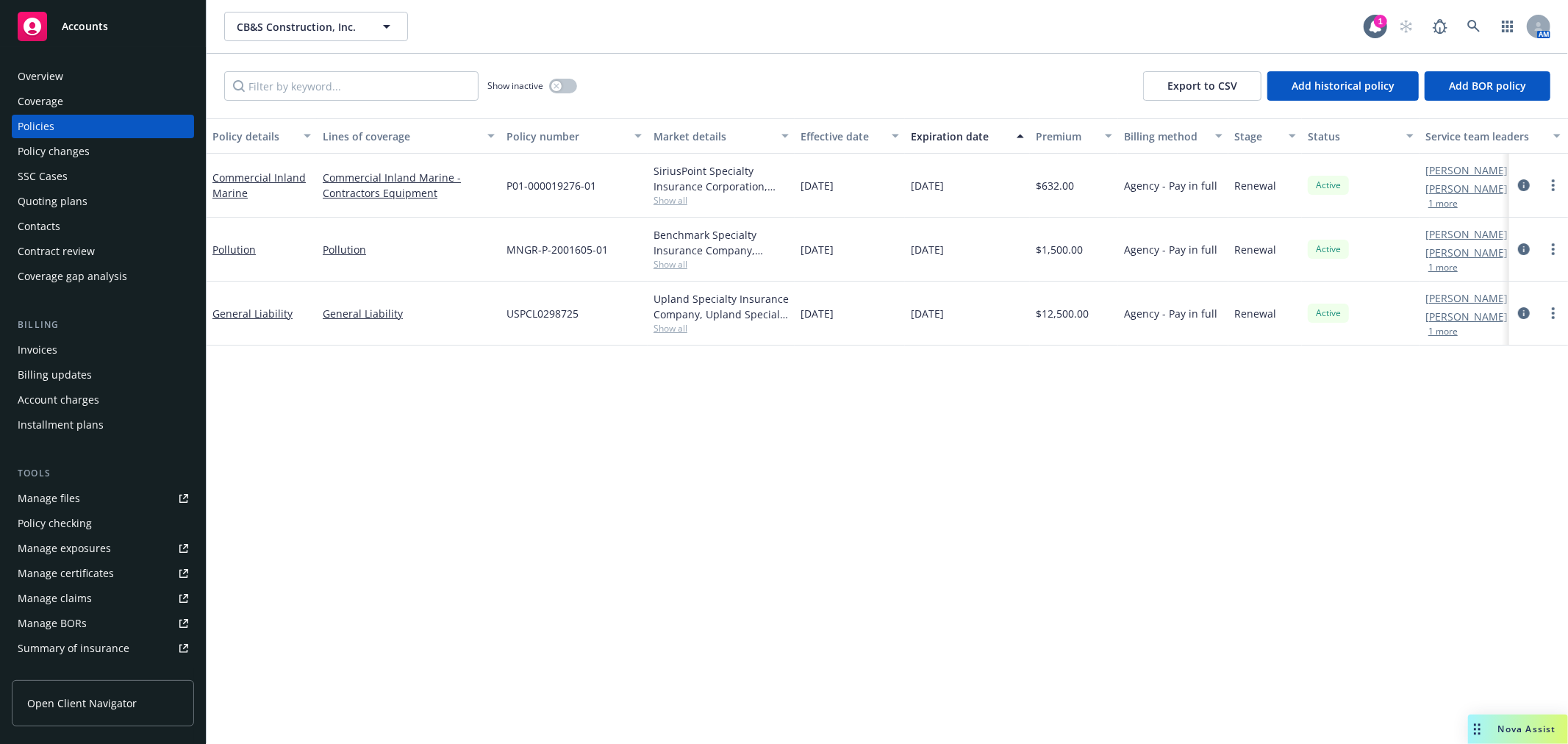
click at [210, 247] on div "Pollution" at bounding box center [261, 250] width 110 height 64
click at [226, 248] on link "Pollution" at bounding box center [233, 250] width 43 height 13
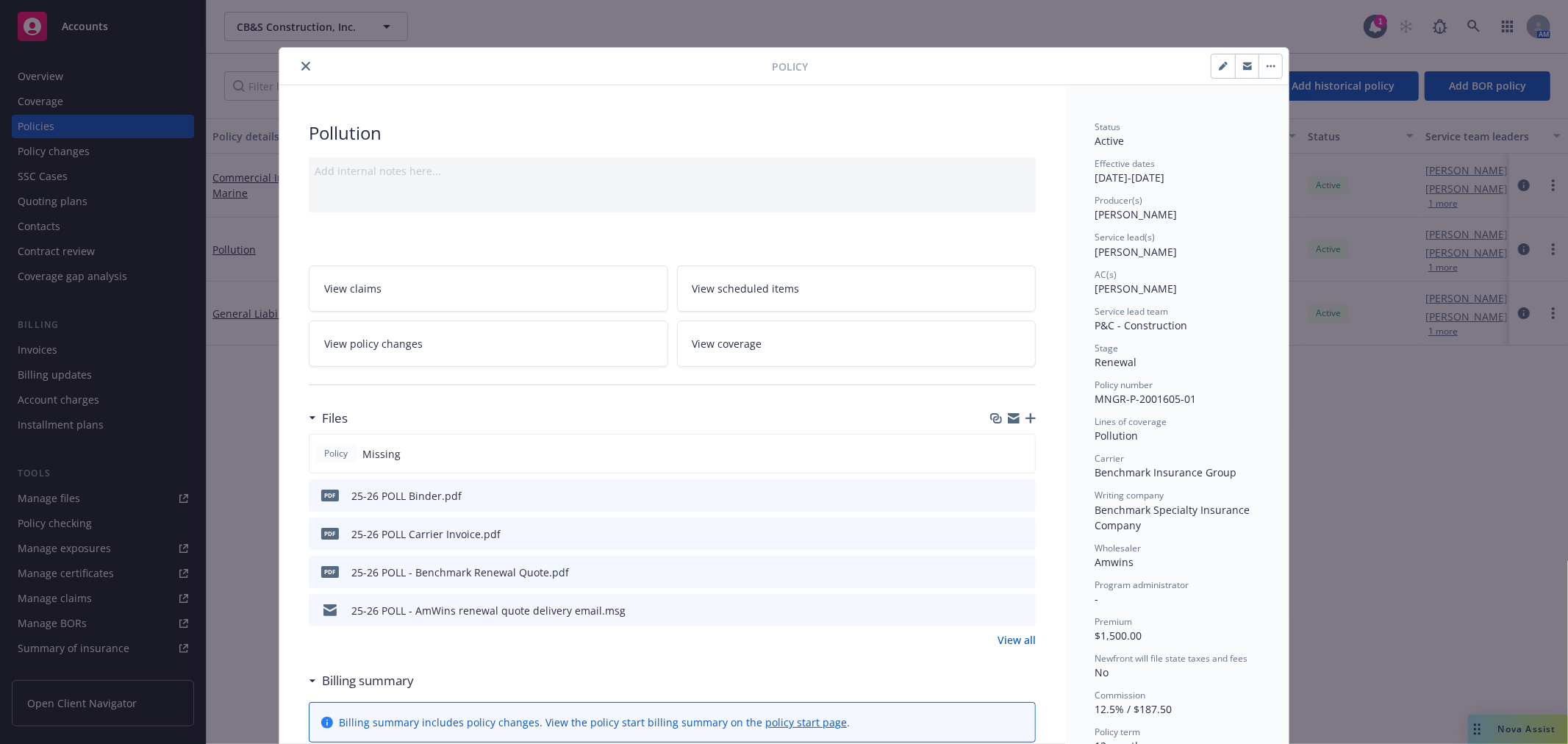
click at [302, 65] on icon "close" at bounding box center [306, 66] width 9 height 9
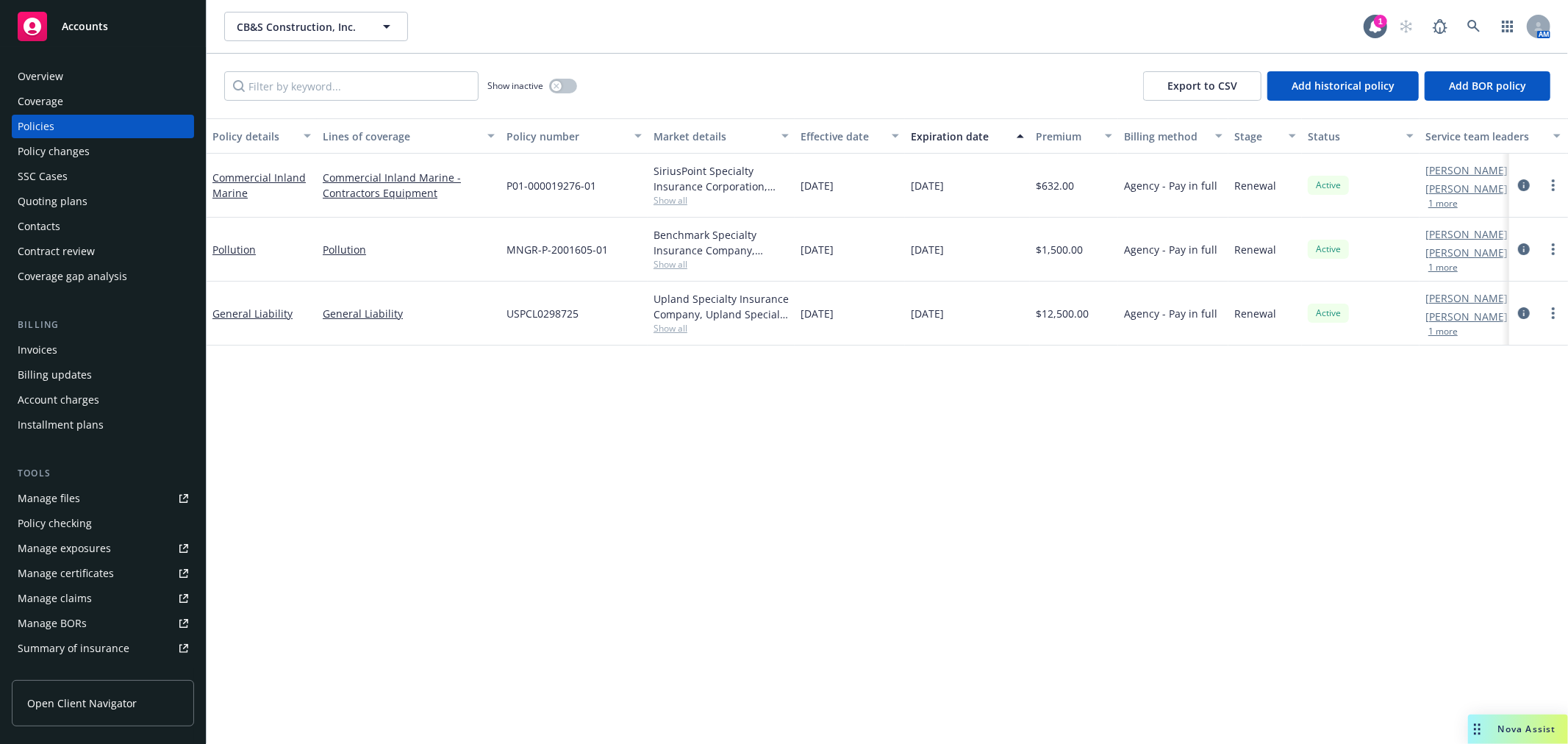
click at [112, 20] on div "Accounts" at bounding box center [102, 26] width 171 height 30
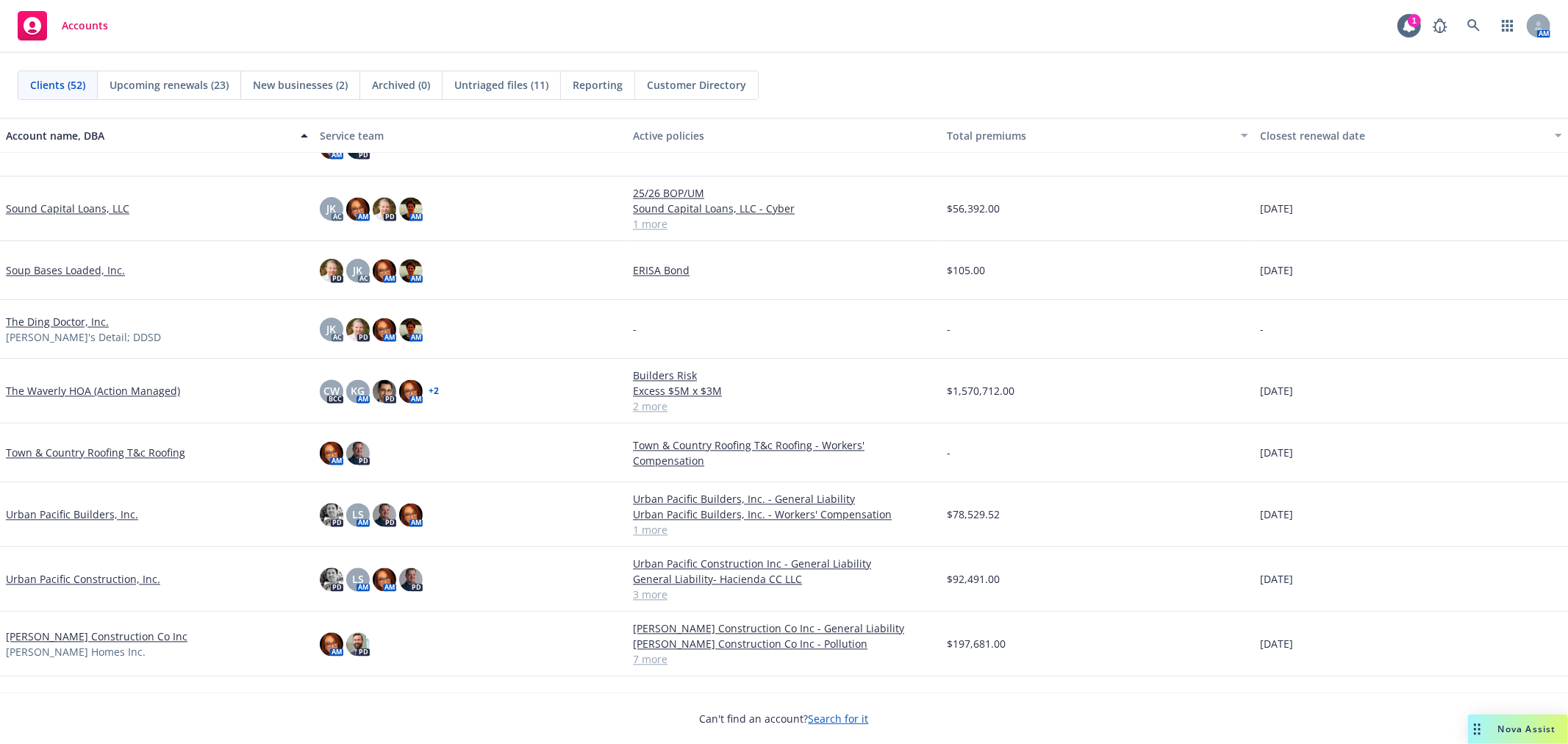
scroll to position [2548, 0]
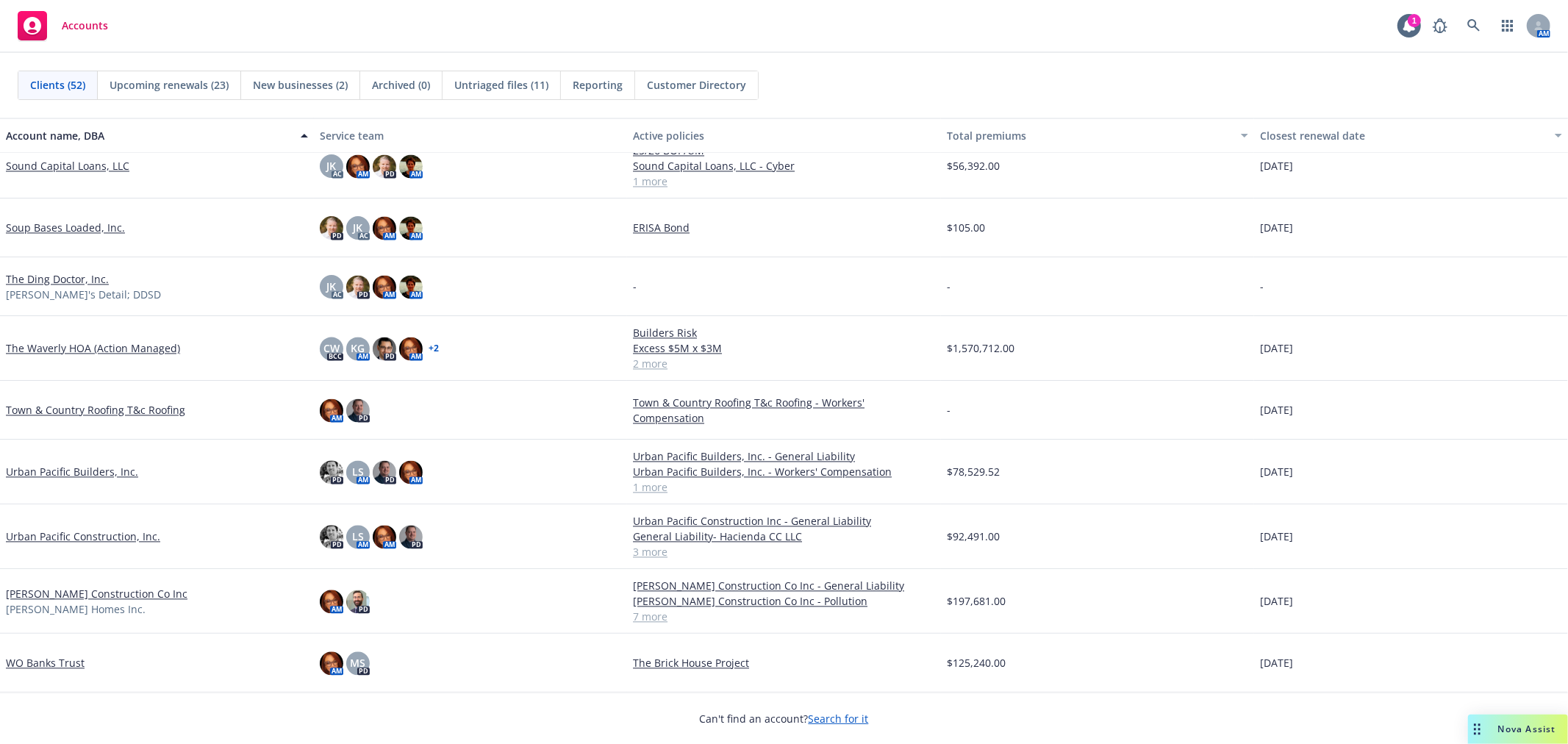
click at [66, 468] on link "Urban Pacific Builders, Inc." at bounding box center [71, 471] width 132 height 15
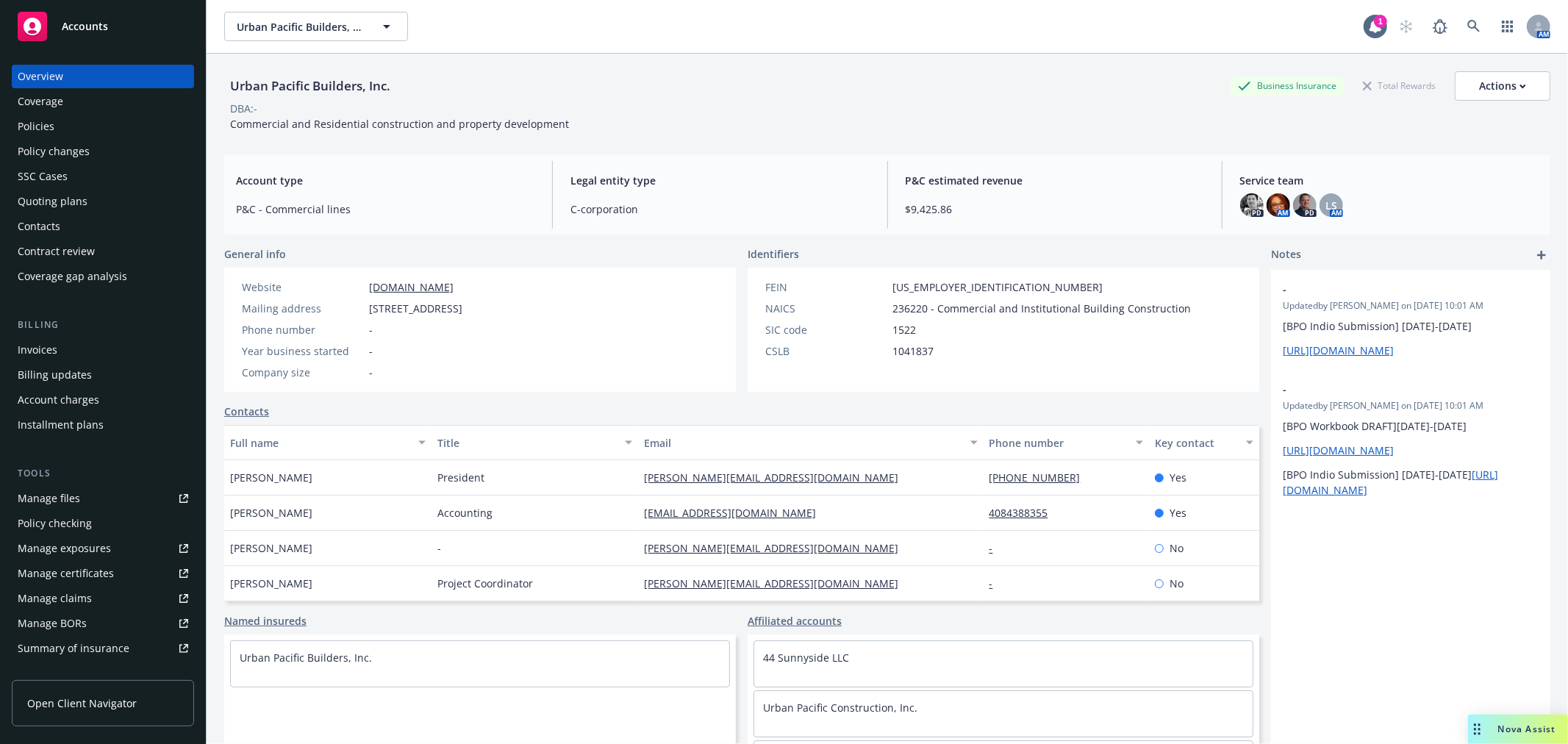
click at [78, 120] on div "Policies" at bounding box center [102, 126] width 171 height 23
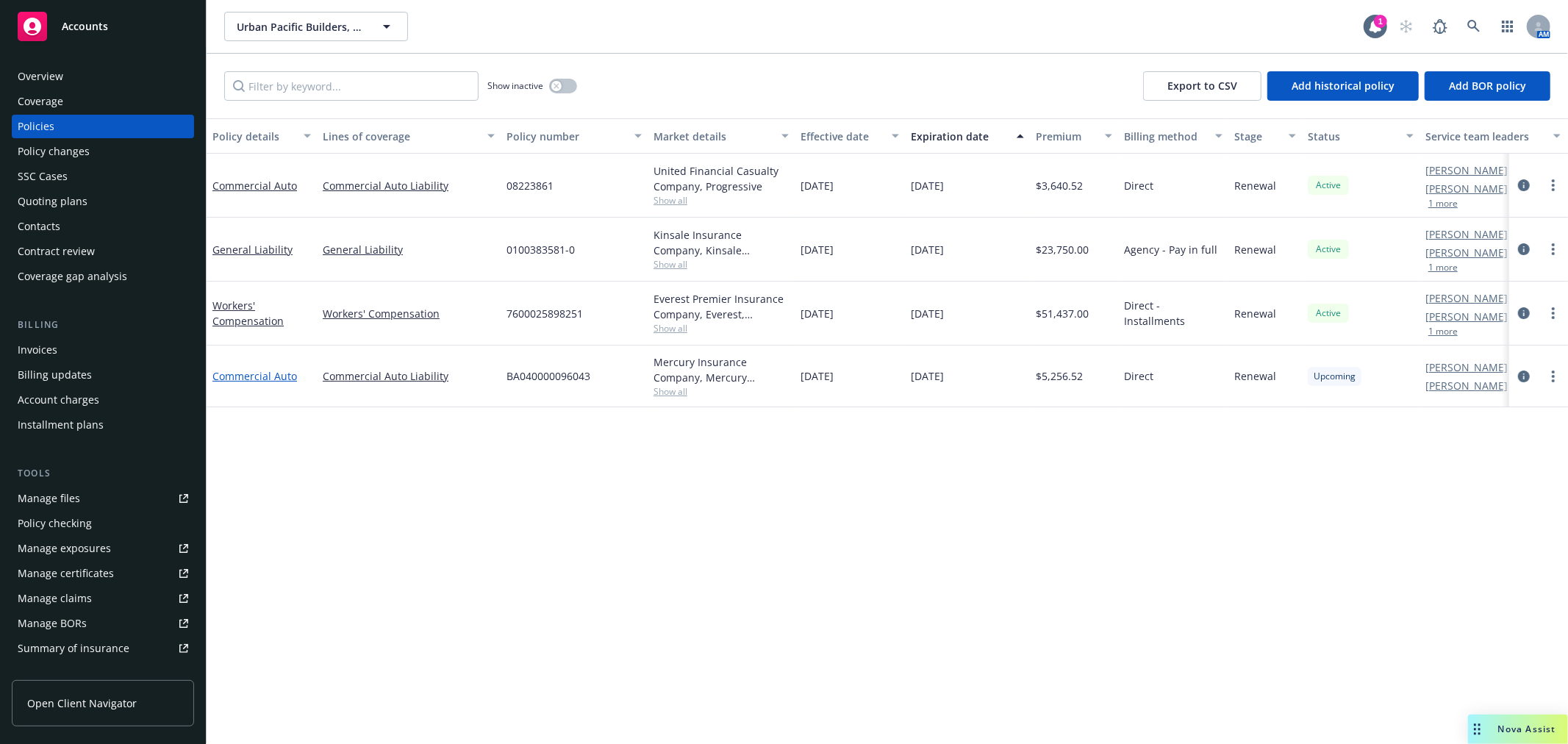
click at [267, 372] on link "Commercial Auto" at bounding box center [254, 376] width 85 height 13
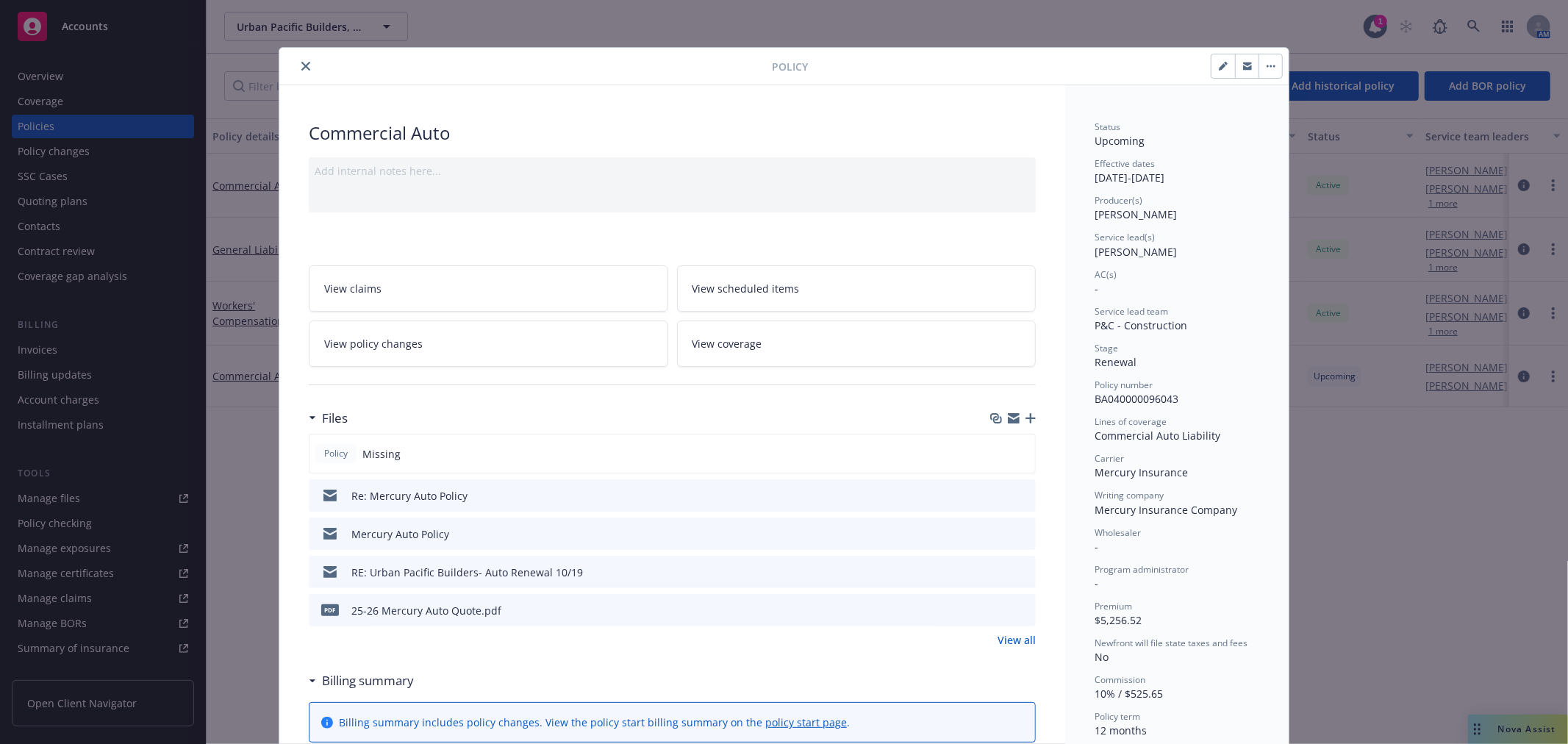
click at [302, 62] on icon "close" at bounding box center [306, 66] width 9 height 9
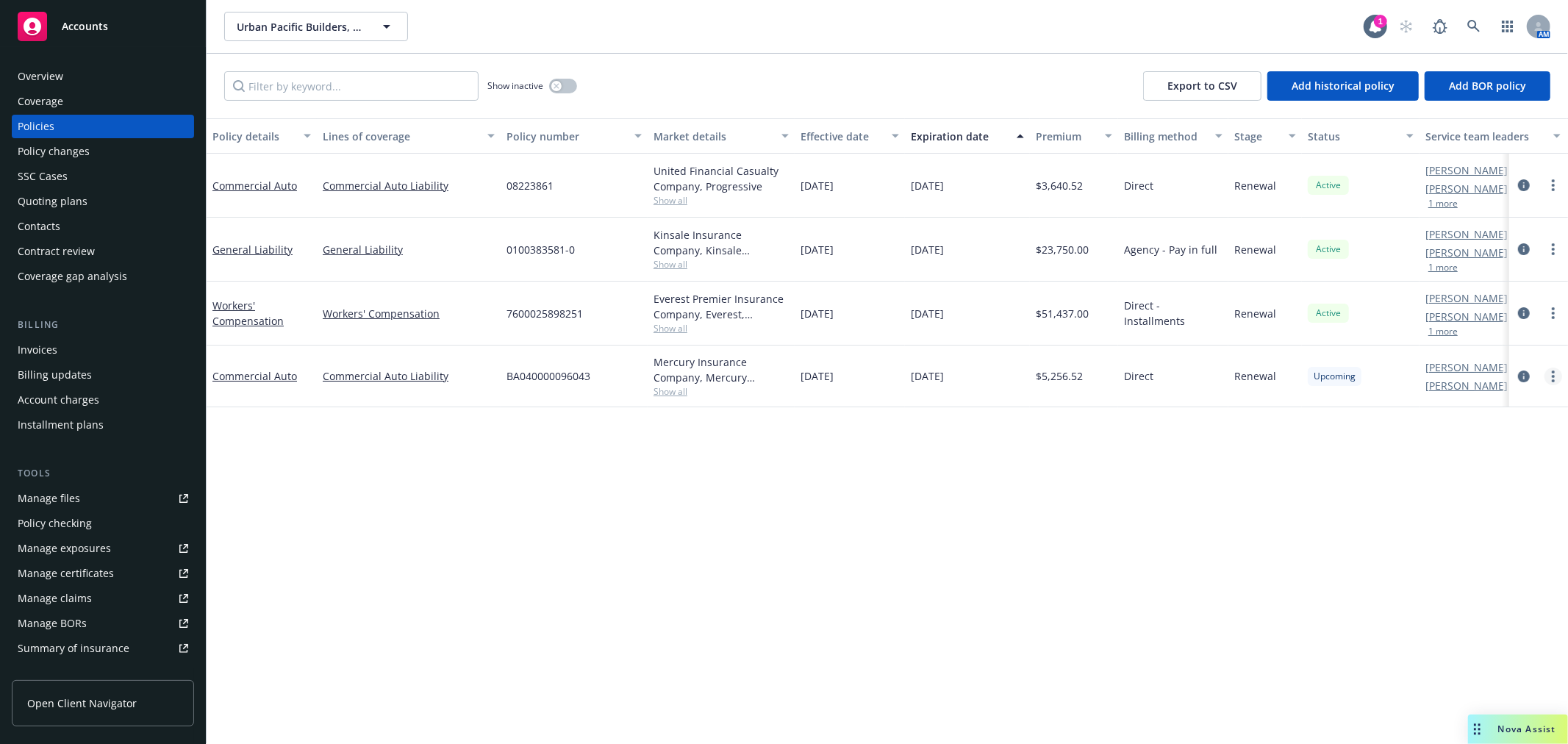
click at [1550, 377] on link "more" at bounding box center [1554, 376] width 17 height 17
click at [1481, 575] on link "Copy logging email" at bounding box center [1475, 583] width 173 height 30
